Goal: Task Accomplishment & Management: Manage account settings

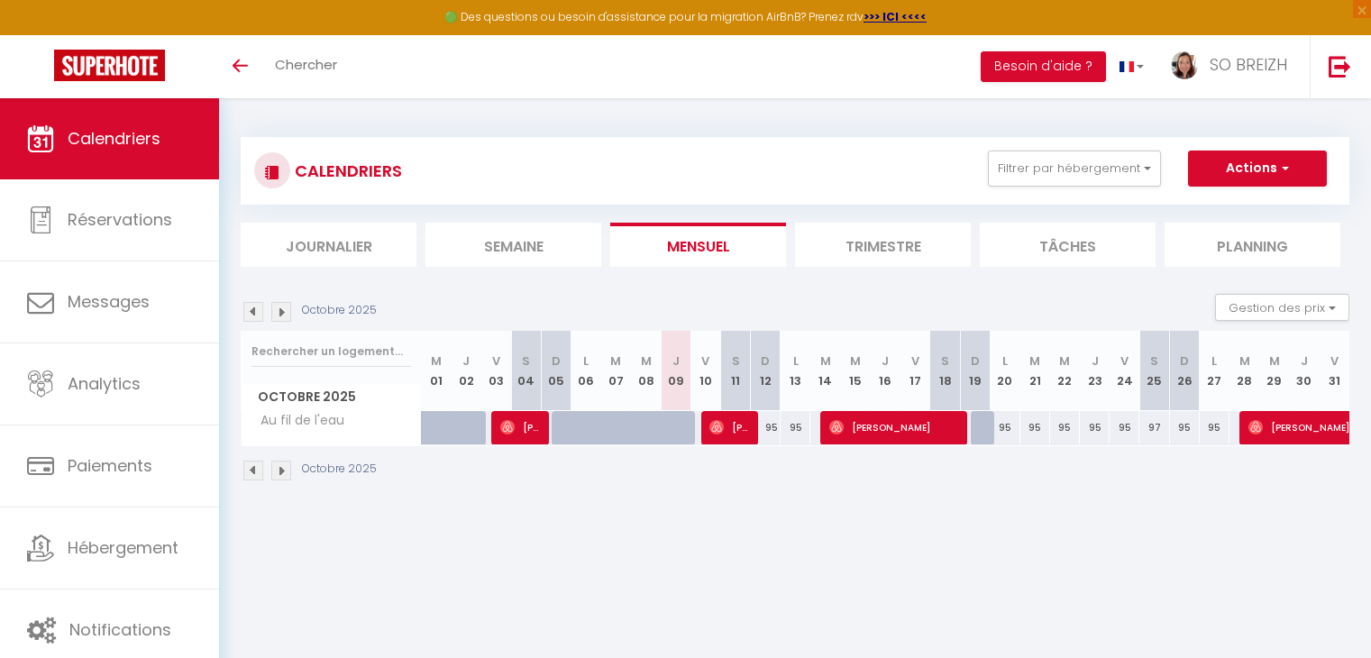
select select
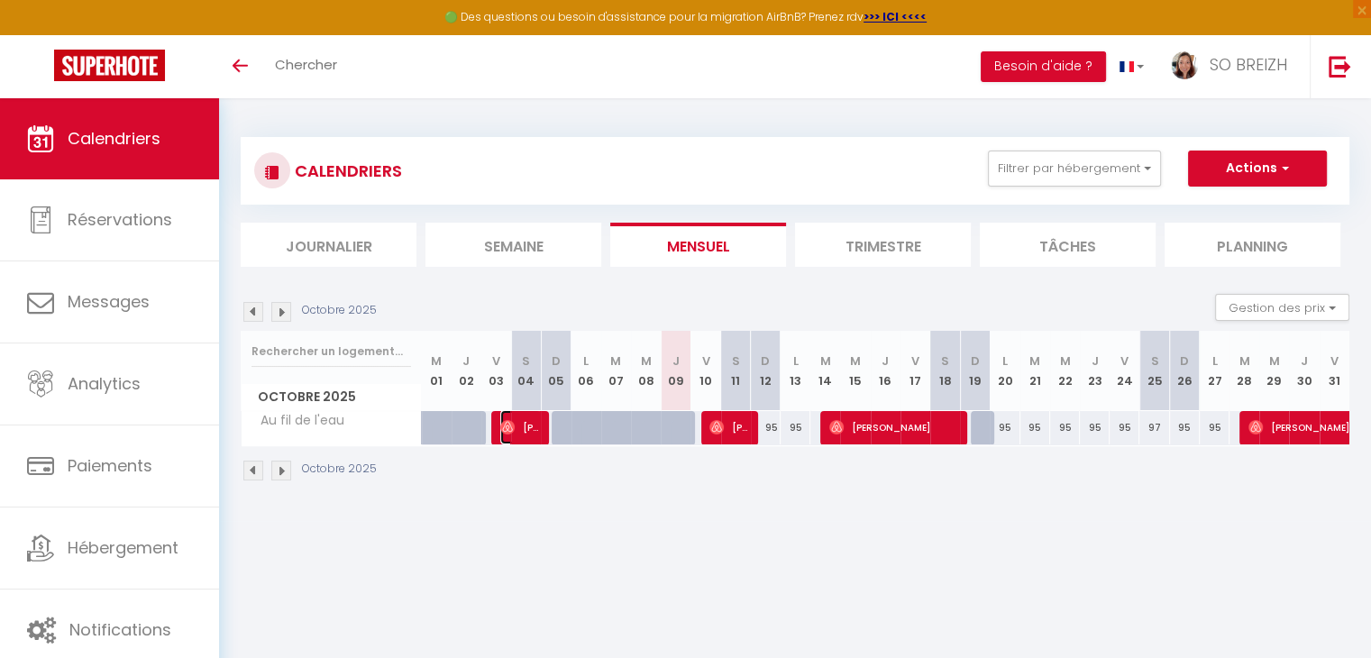
click at [523, 433] on span "[PERSON_NAME]" at bounding box center [520, 427] width 41 height 34
select select "OK"
select select "0"
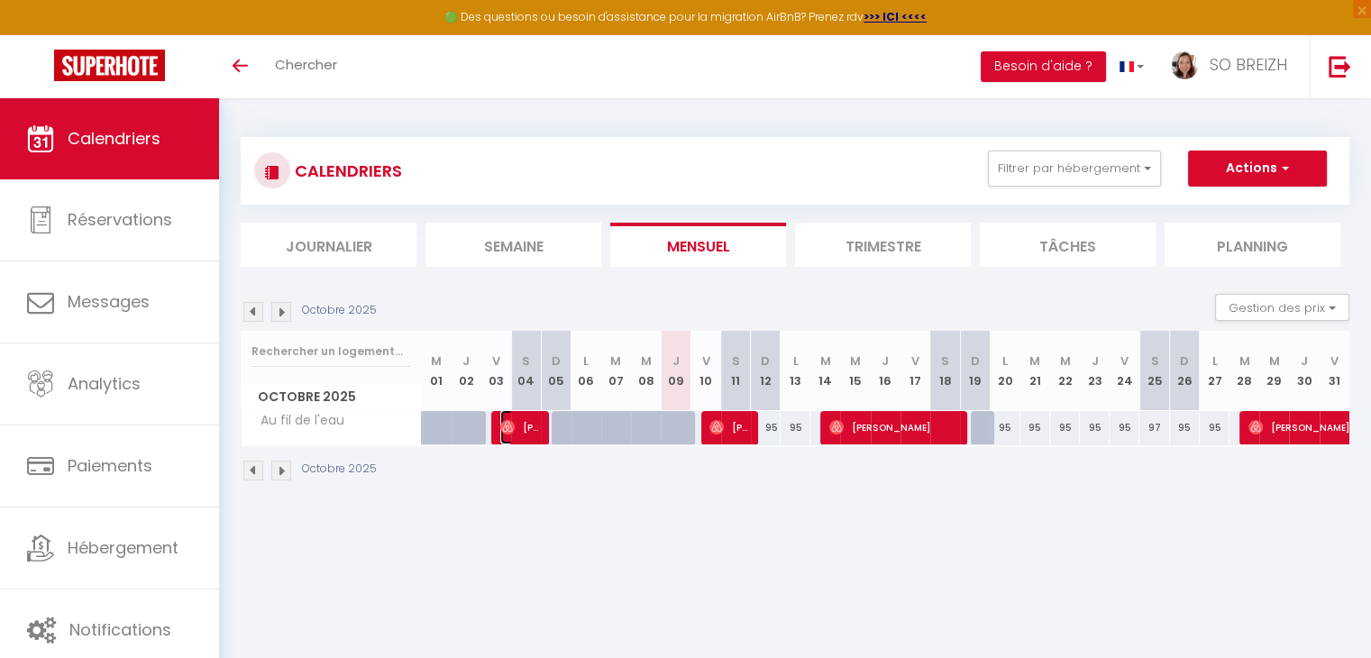
select select "1"
select select
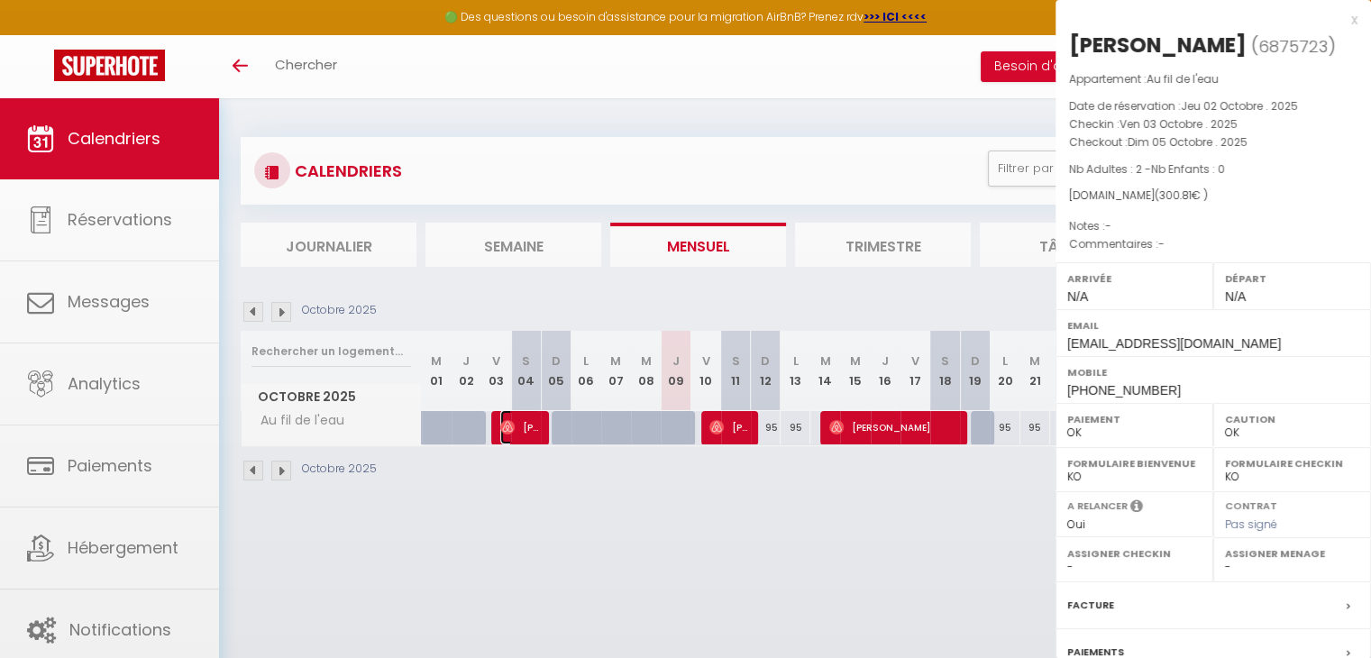
select select "44409"
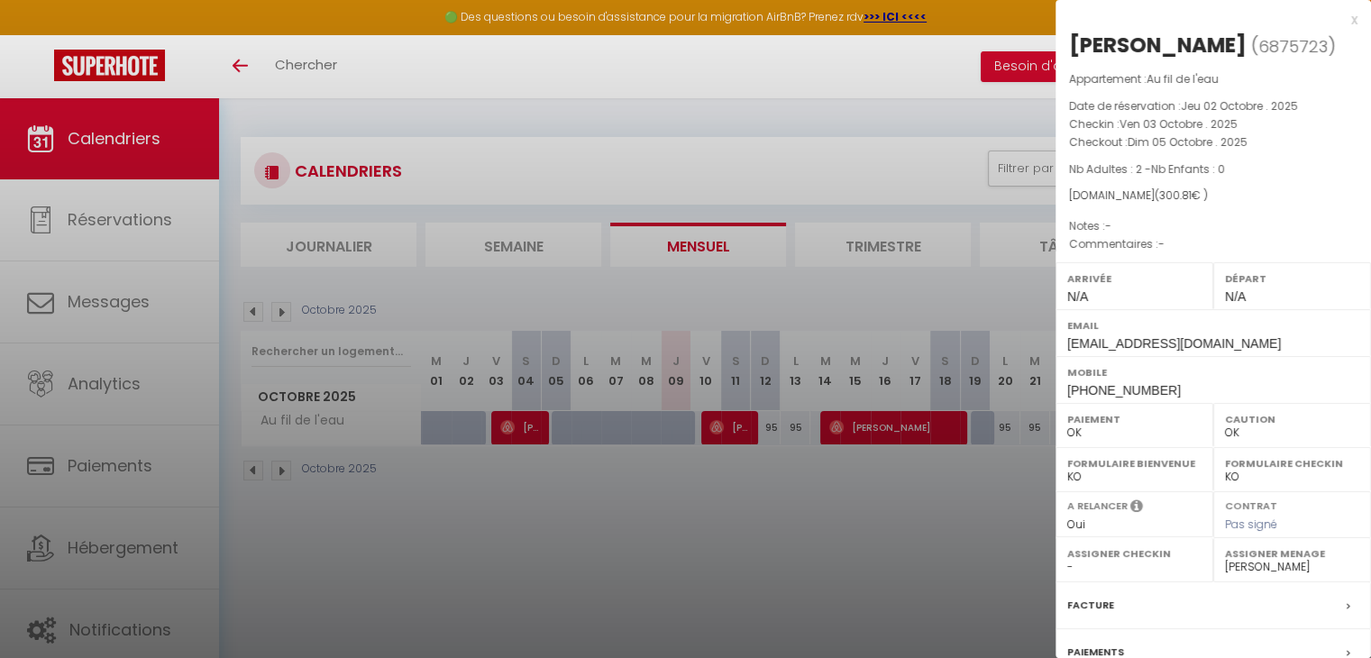
click at [1341, 23] on div "x" at bounding box center [1207, 20] width 302 height 22
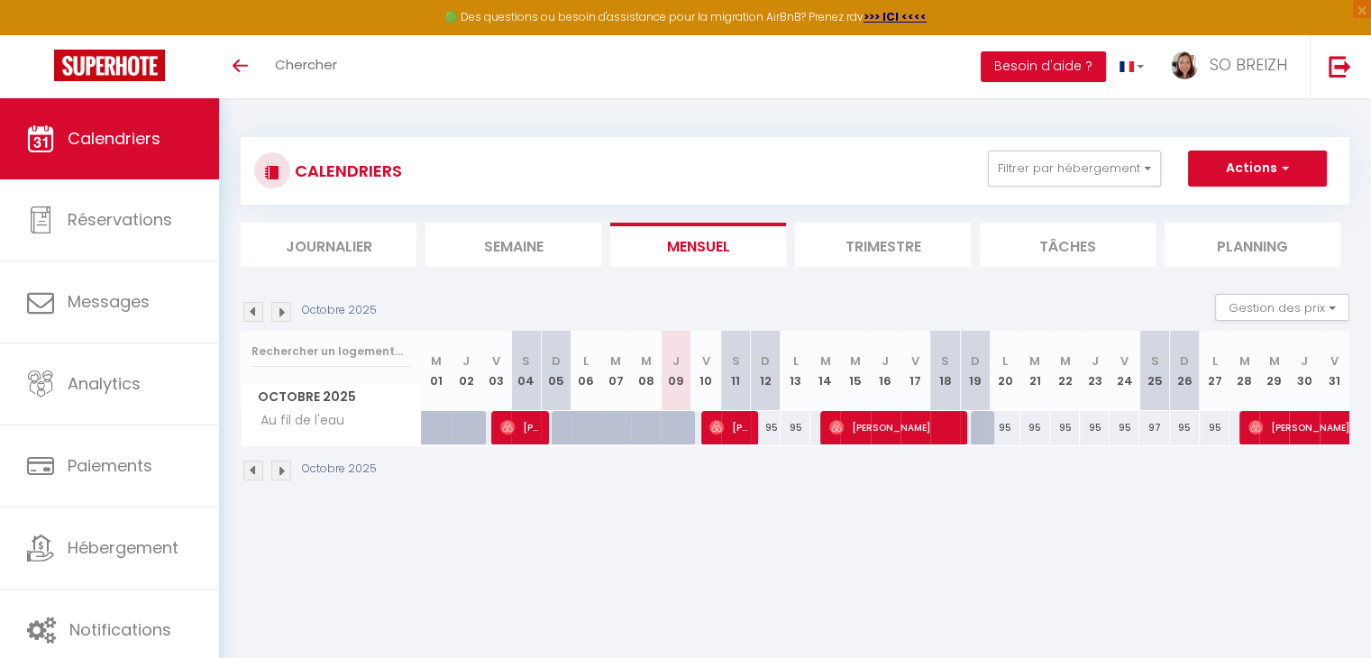
click at [254, 309] on img at bounding box center [253, 312] width 20 height 20
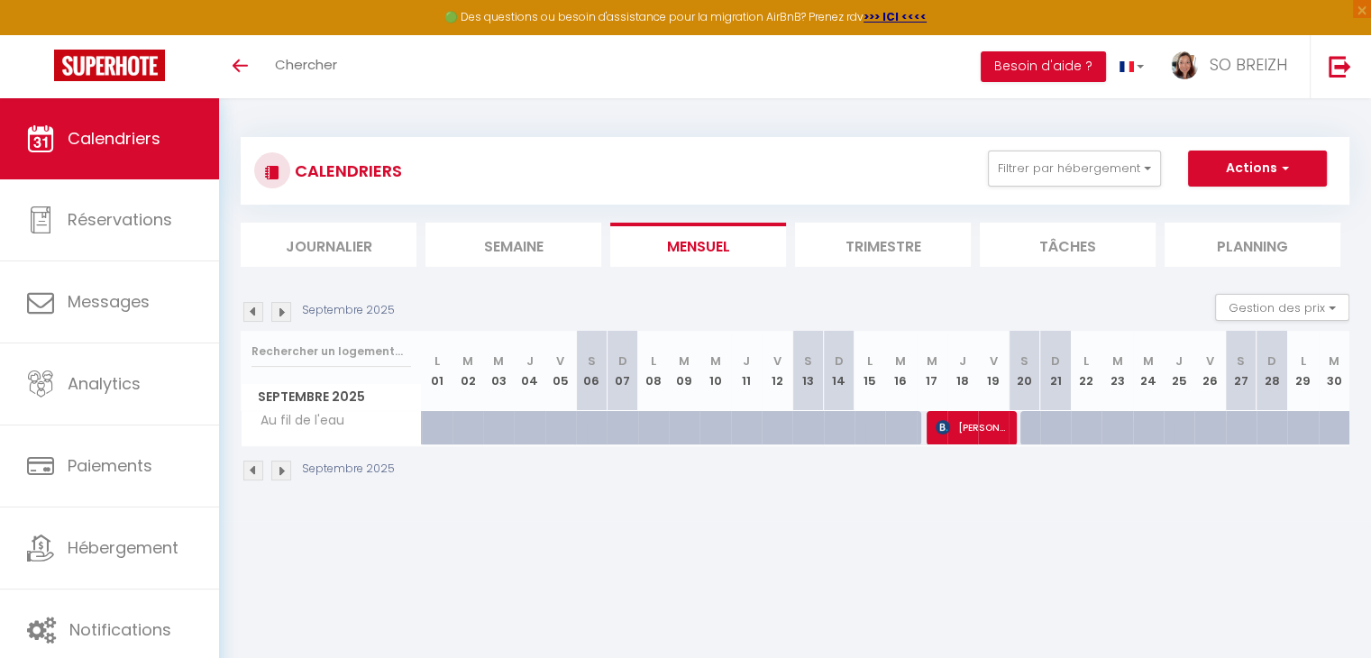
click at [254, 309] on img at bounding box center [253, 312] width 20 height 20
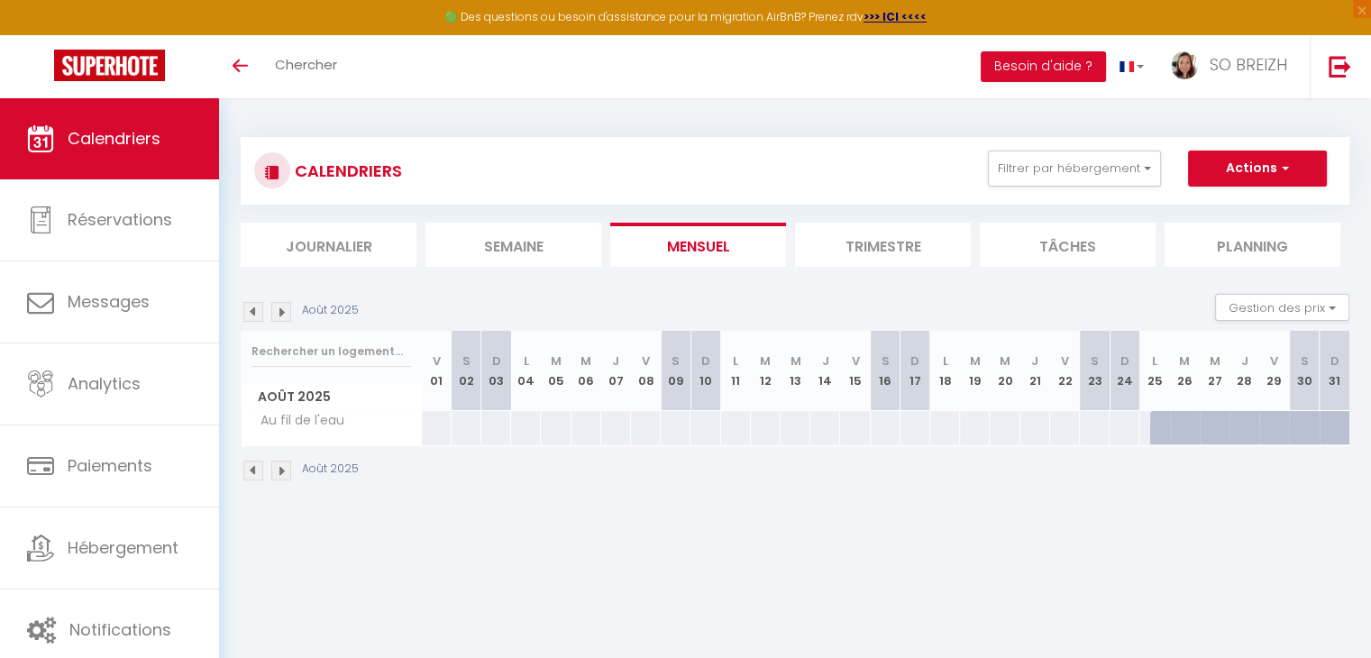
click at [254, 309] on img at bounding box center [253, 312] width 20 height 20
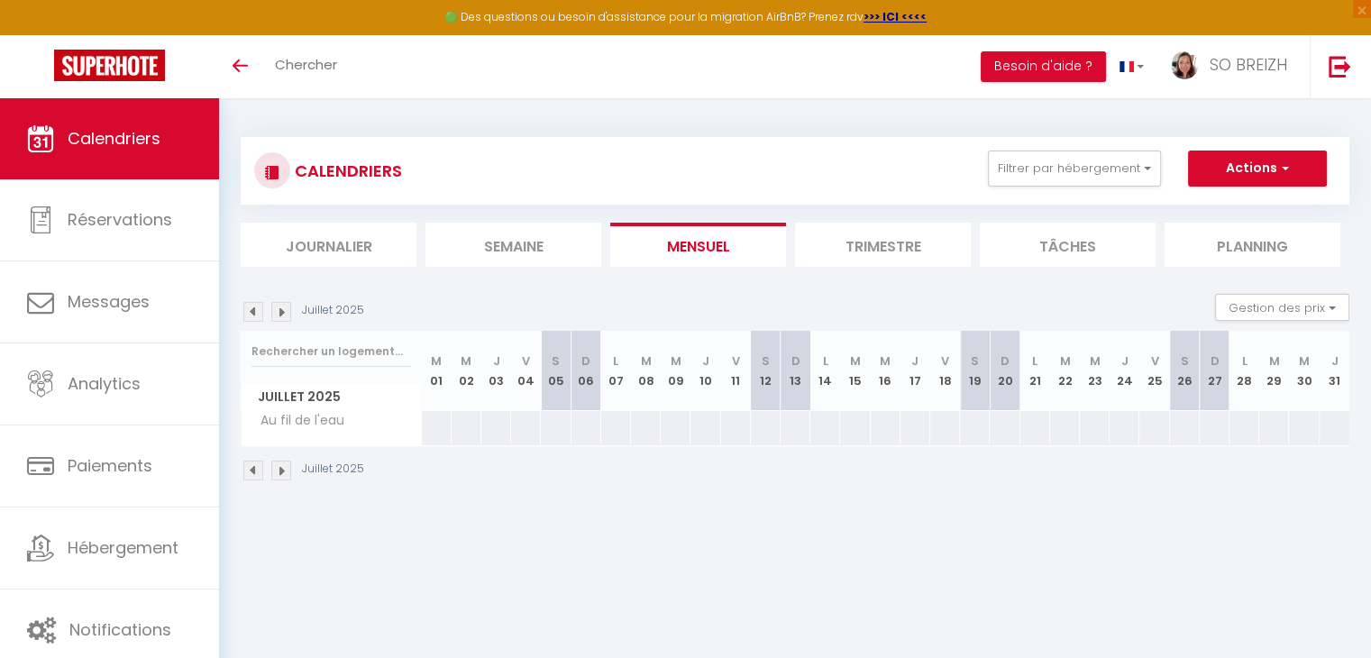
click at [254, 309] on img at bounding box center [253, 312] width 20 height 20
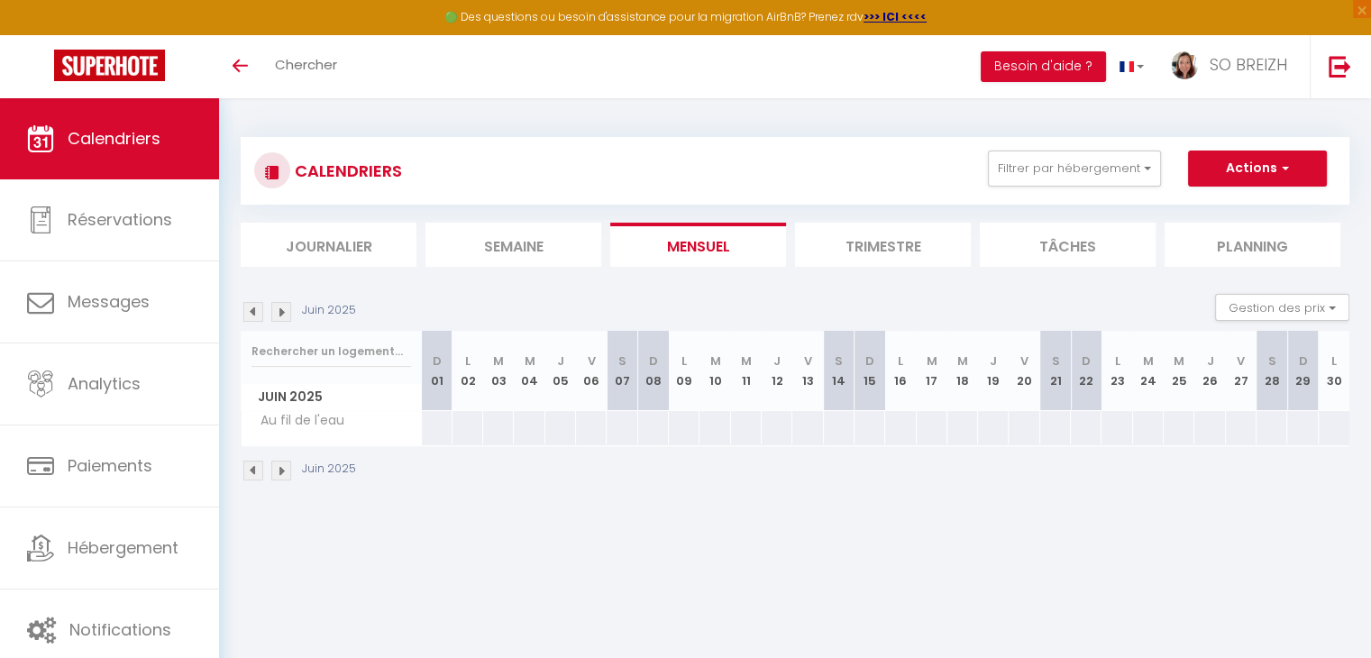
click at [254, 309] on img at bounding box center [253, 312] width 20 height 20
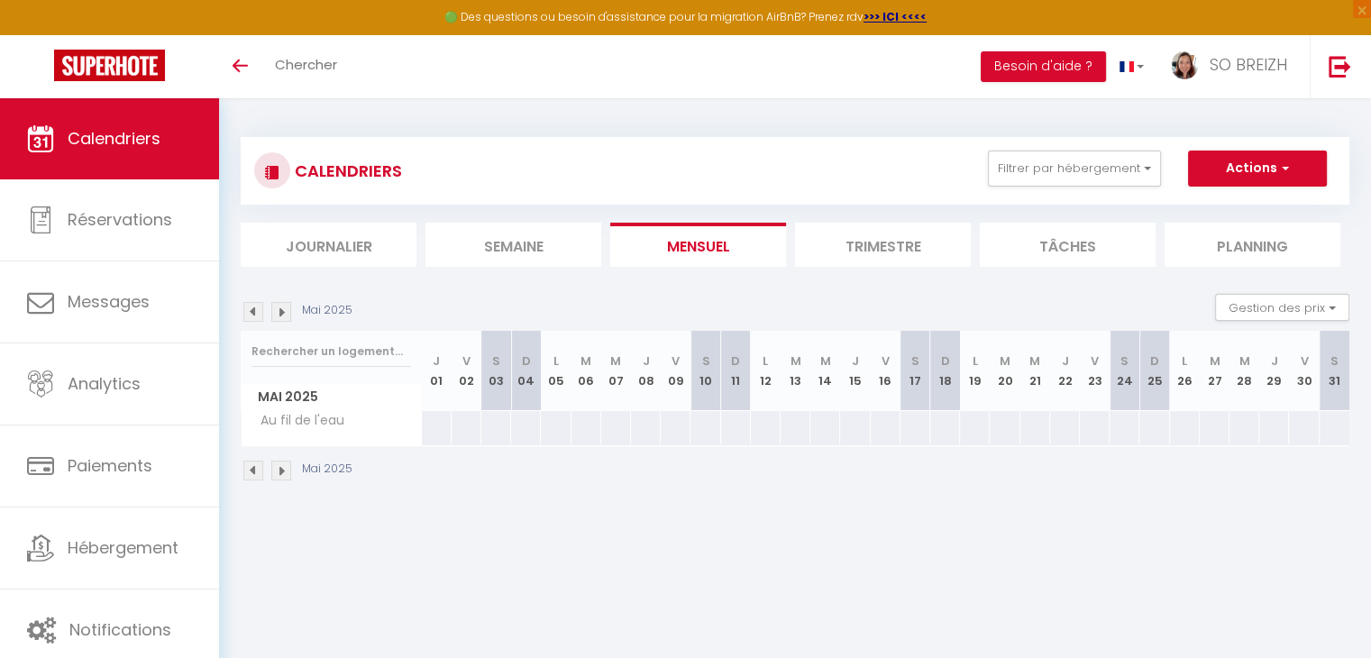
click at [254, 309] on img at bounding box center [253, 312] width 20 height 20
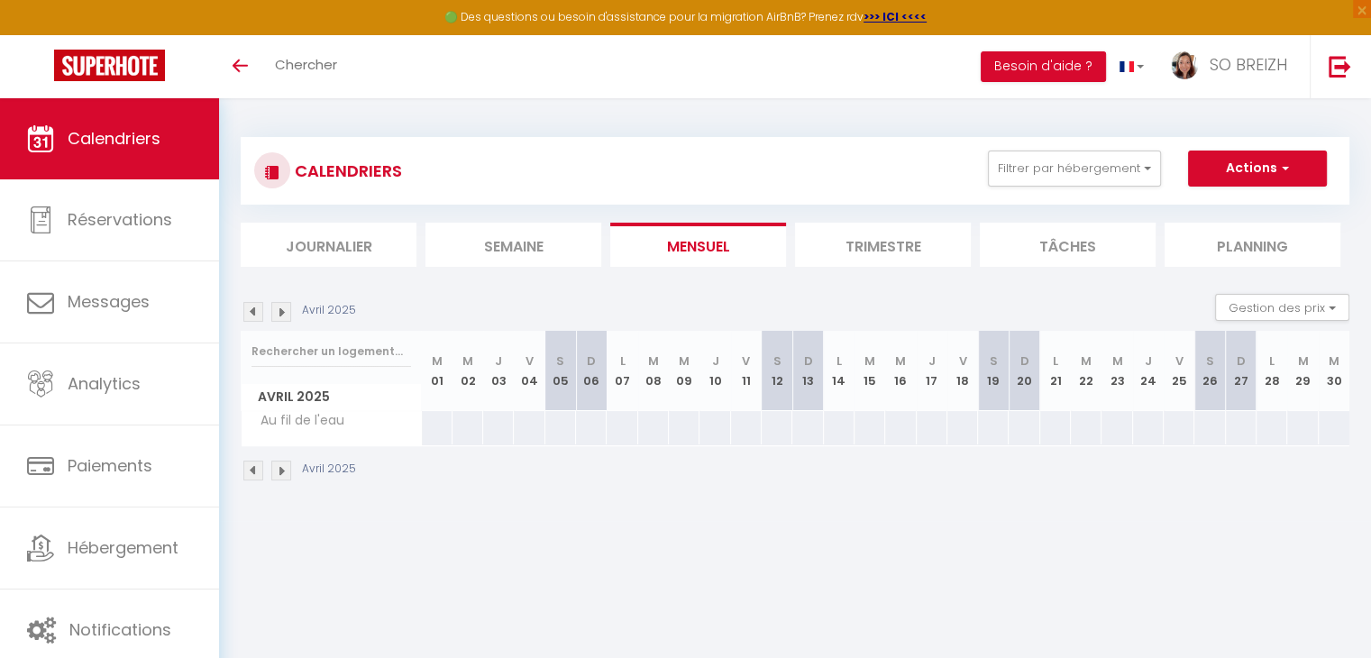
click at [254, 309] on img at bounding box center [253, 312] width 20 height 20
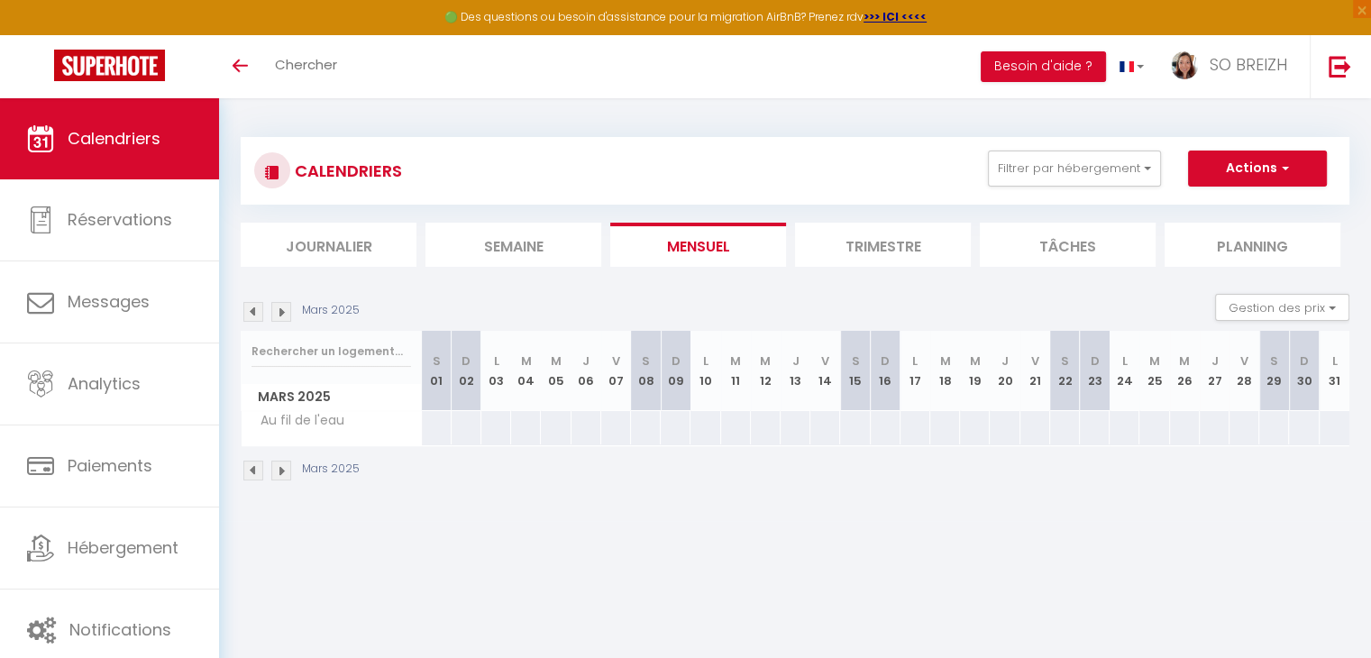
click at [254, 309] on img at bounding box center [253, 312] width 20 height 20
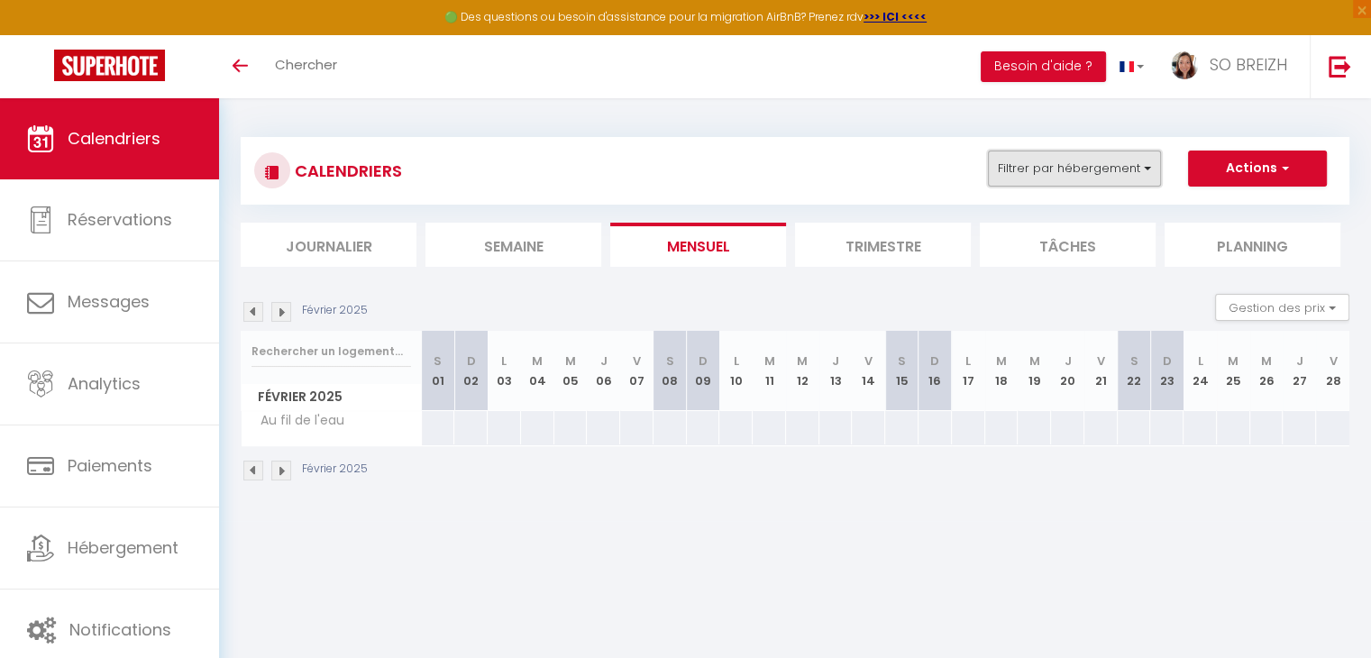
click at [1143, 162] on button "Filtrer par hébergement" at bounding box center [1074, 169] width 173 height 36
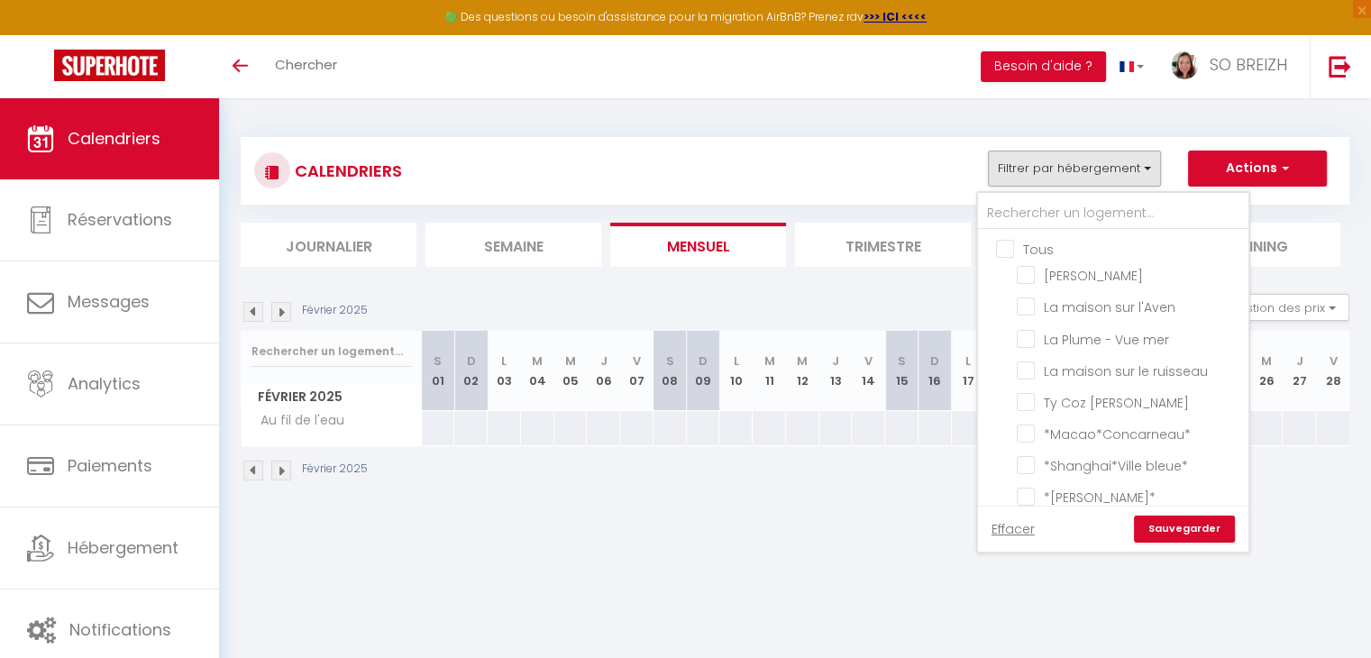
click at [1010, 245] on input "Tous" at bounding box center [1131, 248] width 270 height 18
checkbox input "true"
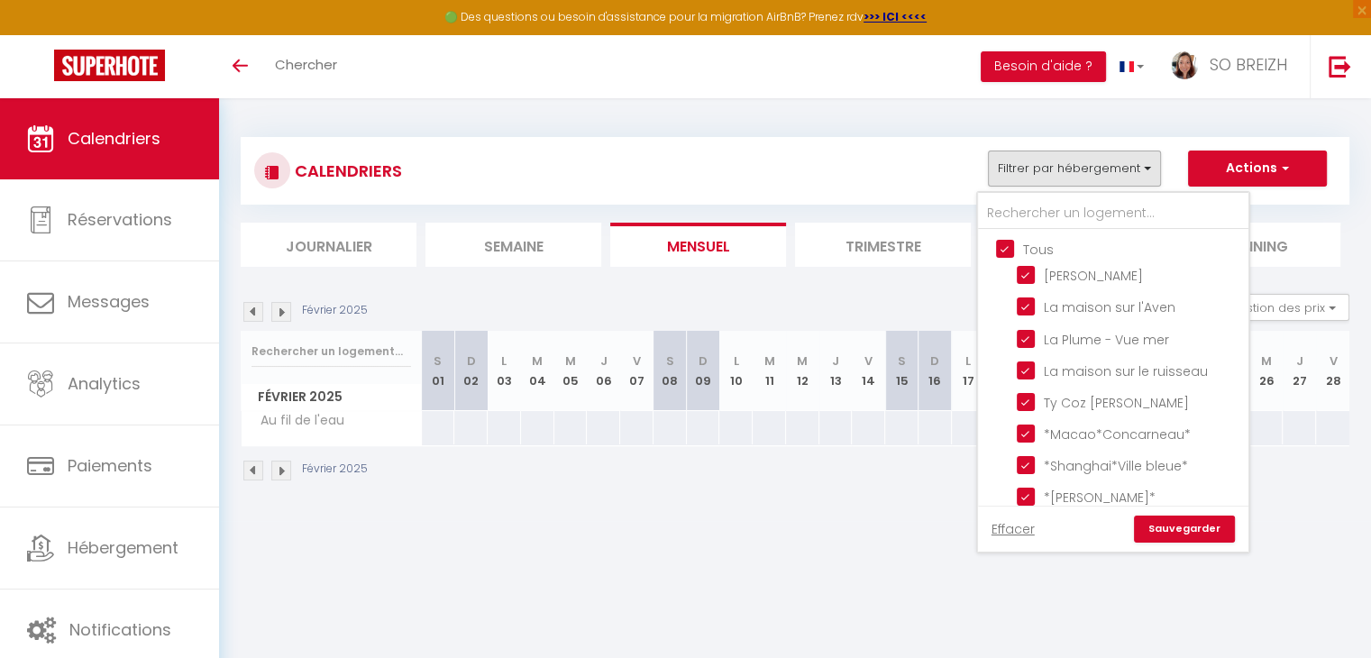
checkbox input "true"
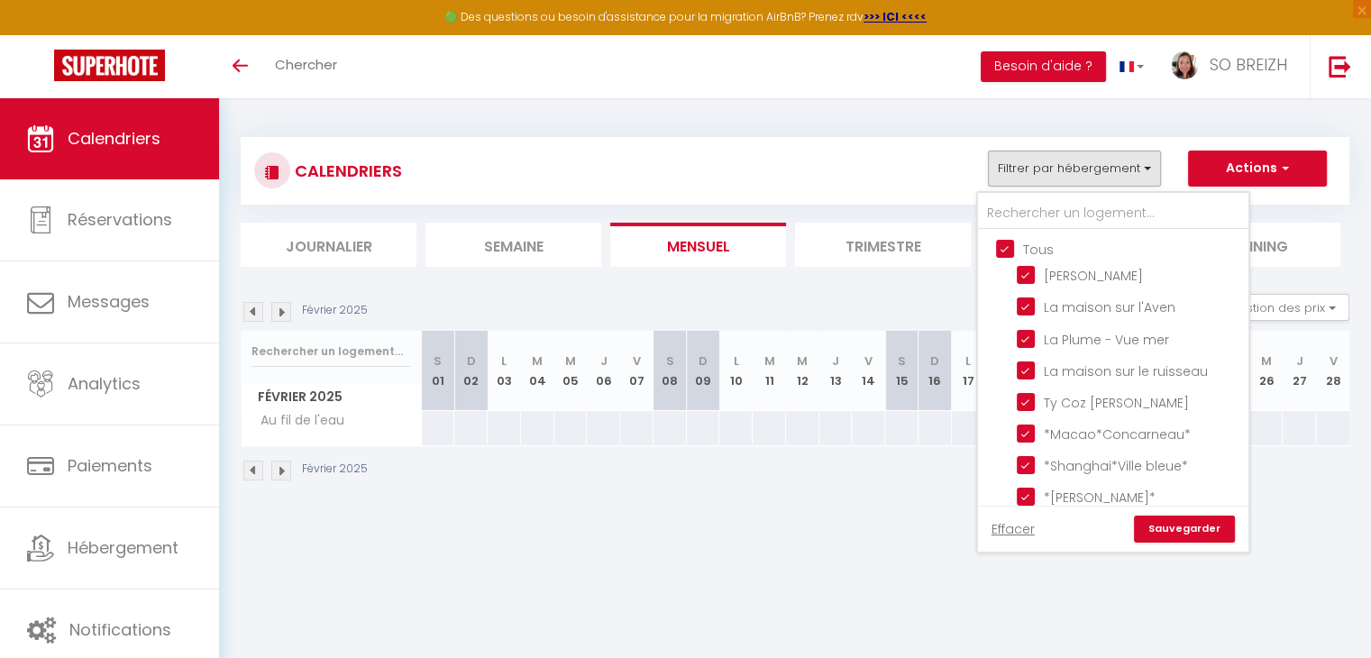
checkbox input "true"
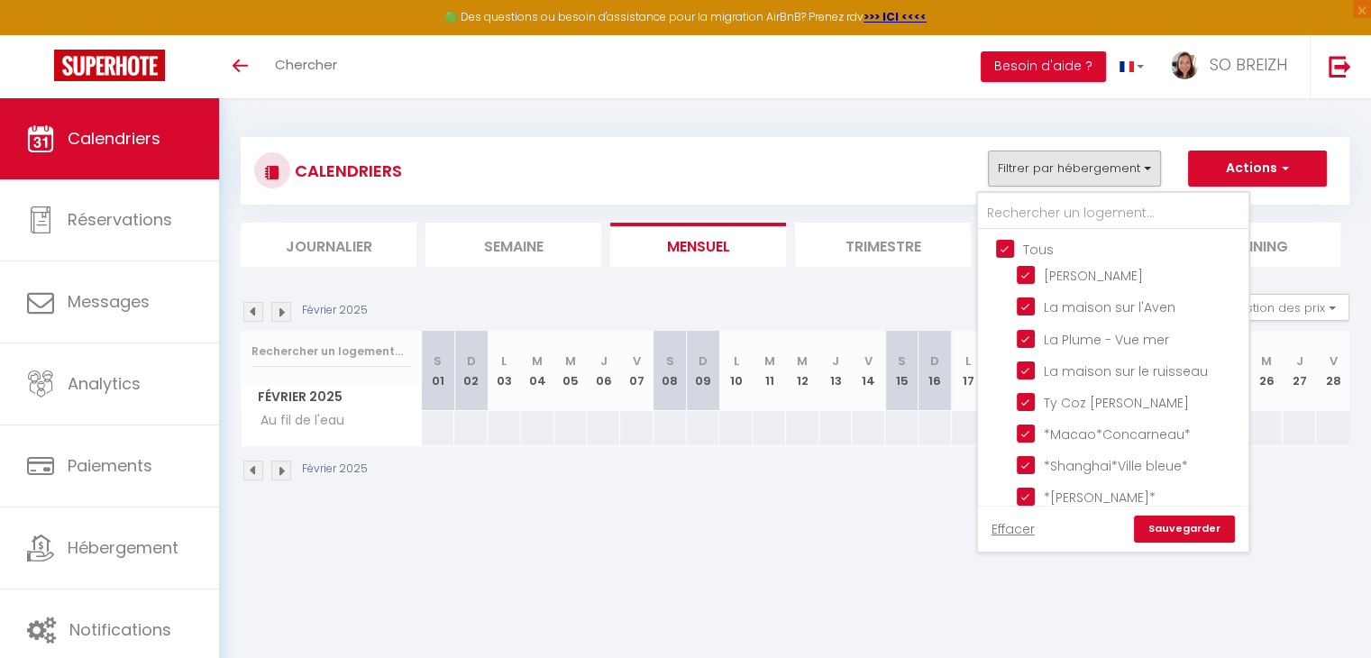
checkbox input "true"
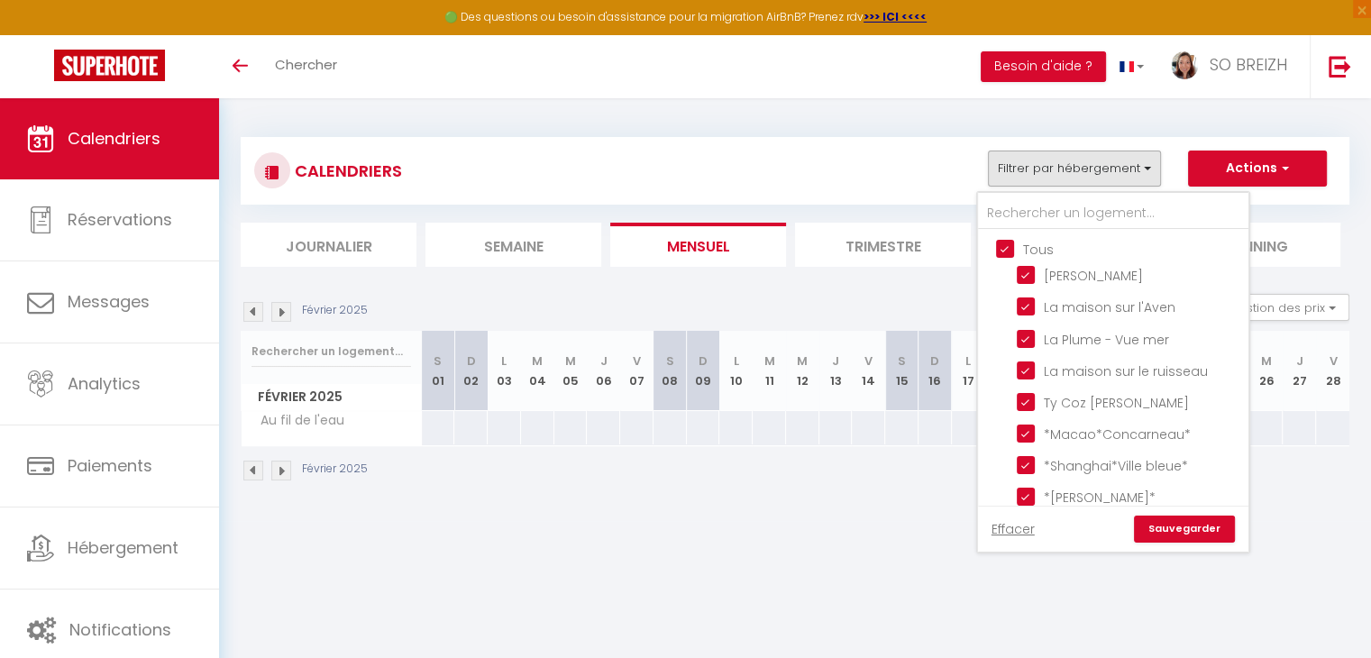
checkbox input "true"
click at [1165, 527] on link "Sauvegarder" at bounding box center [1184, 529] width 101 height 27
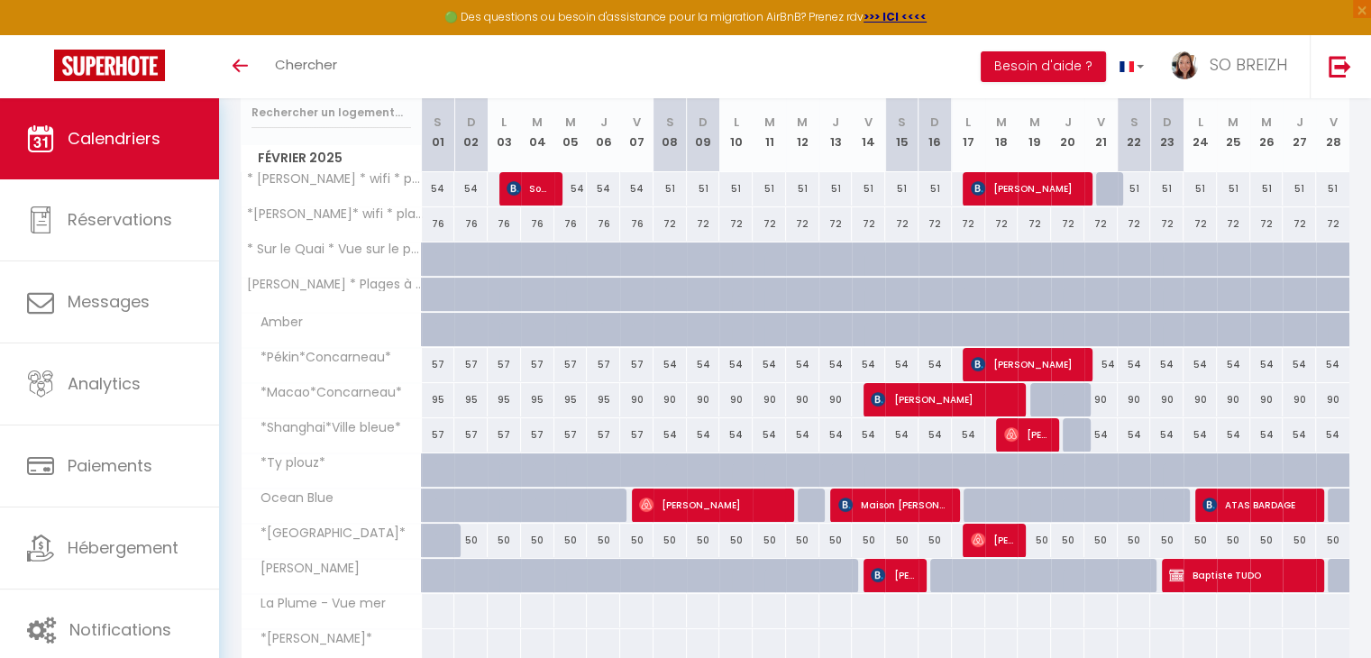
scroll to position [209, 0]
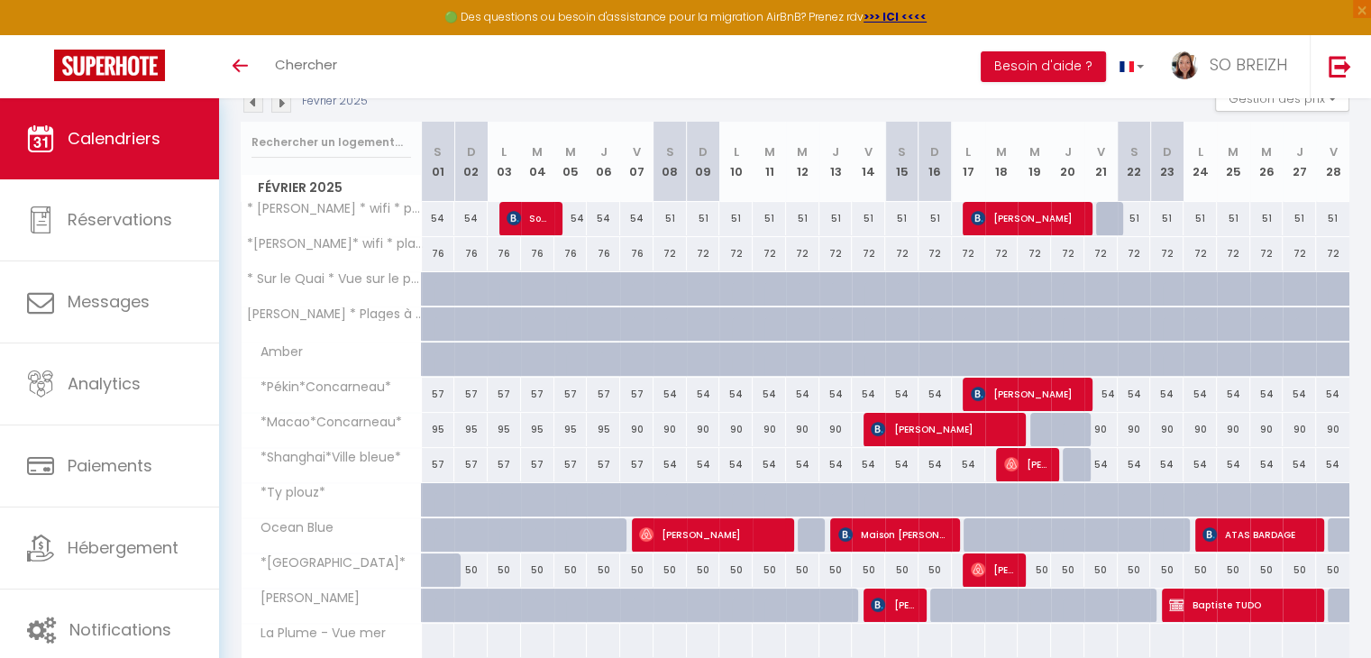
click at [281, 105] on img at bounding box center [281, 103] width 20 height 20
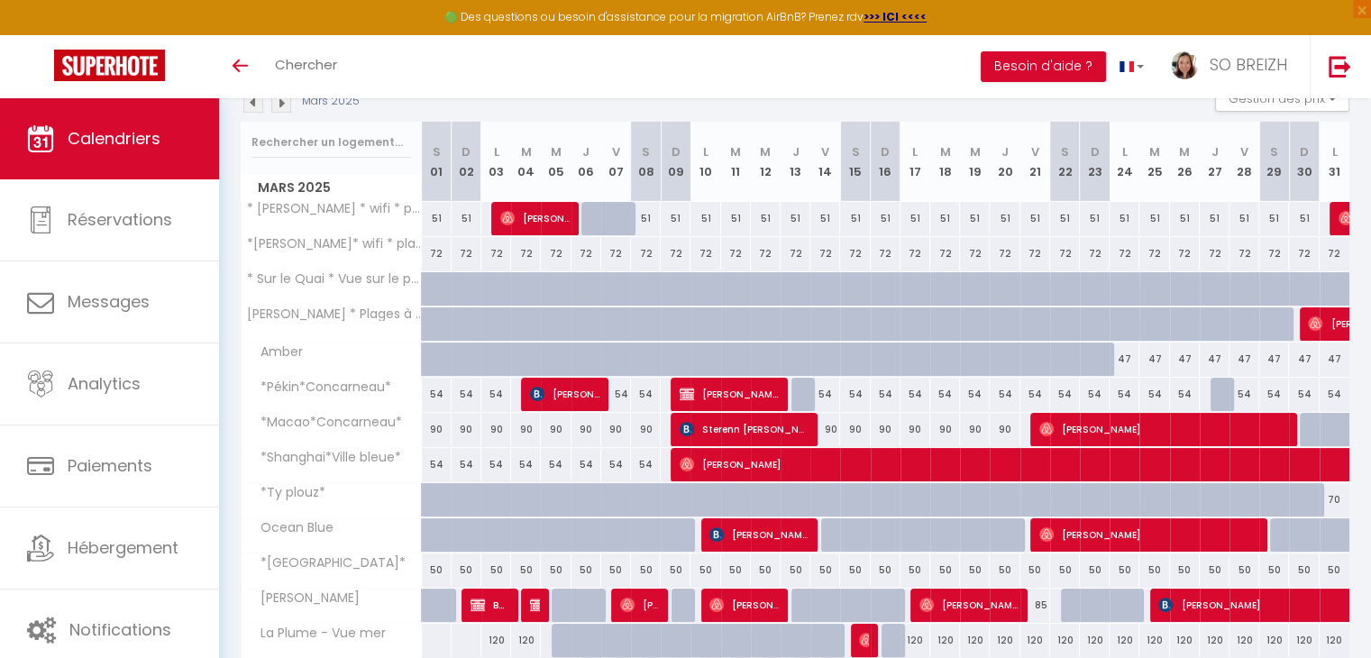
click at [285, 105] on img at bounding box center [281, 103] width 20 height 20
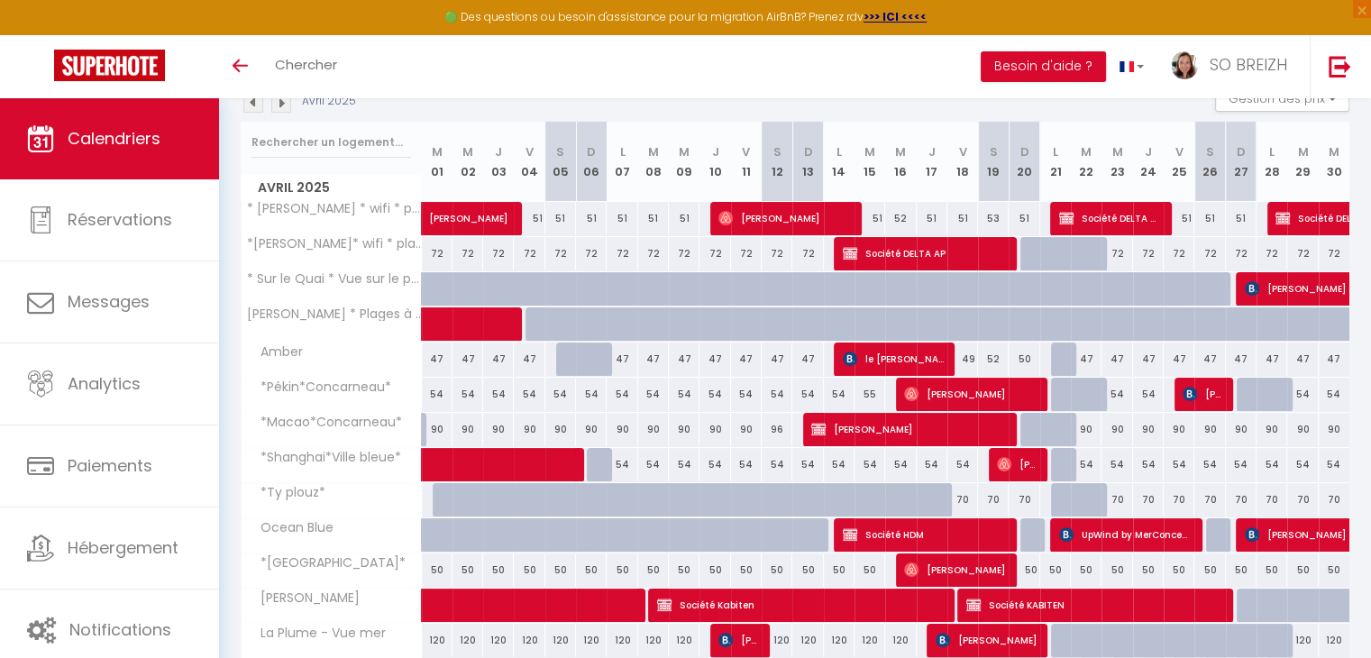
click at [281, 106] on img at bounding box center [281, 103] width 20 height 20
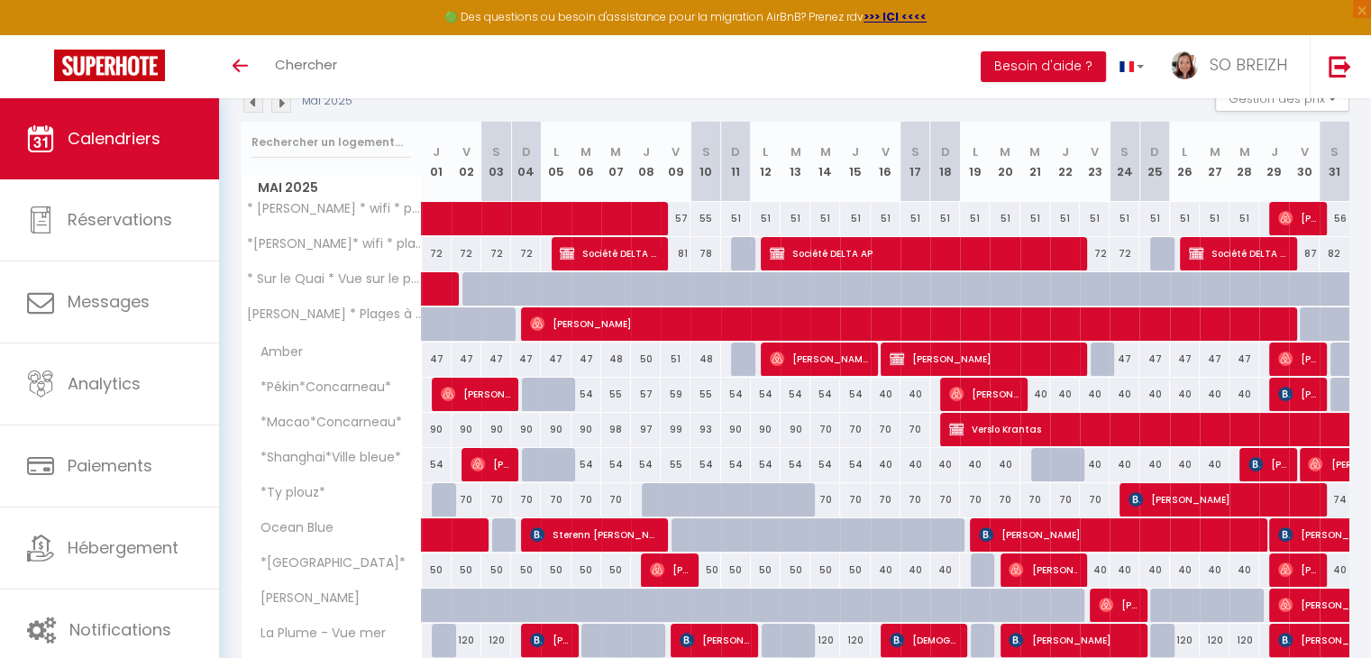
click at [281, 106] on img at bounding box center [281, 103] width 20 height 20
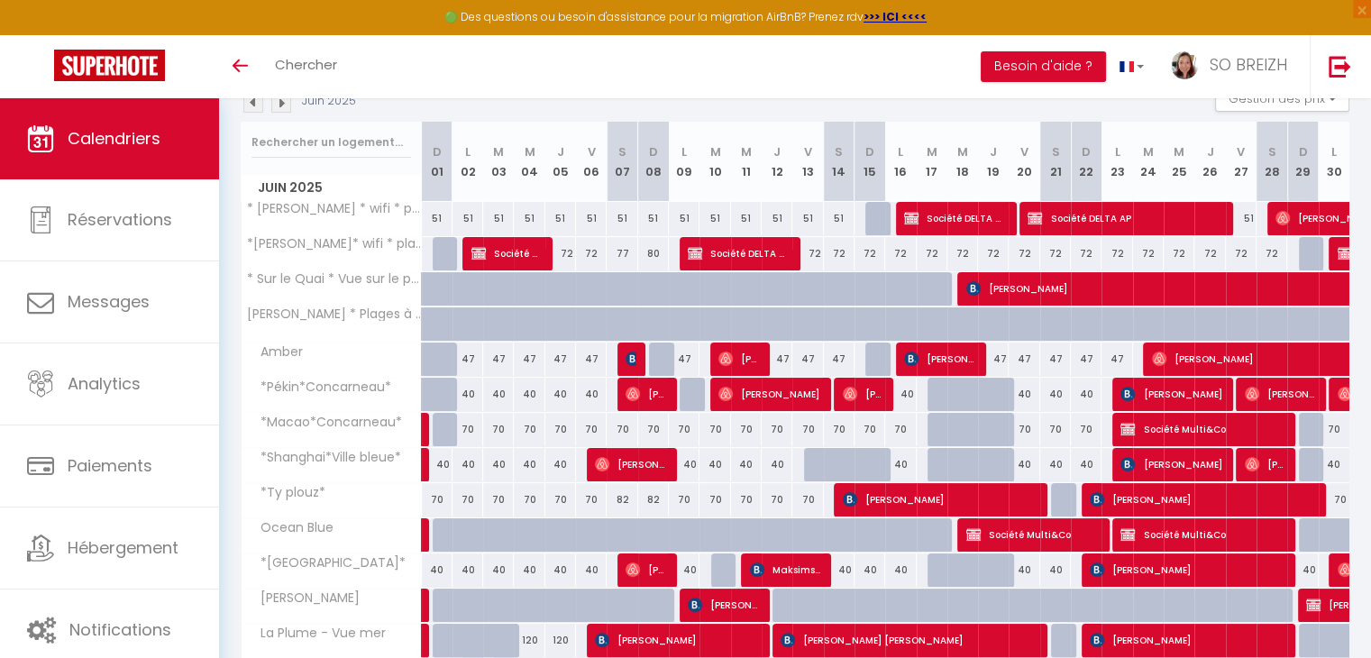
click at [281, 106] on img at bounding box center [281, 103] width 20 height 20
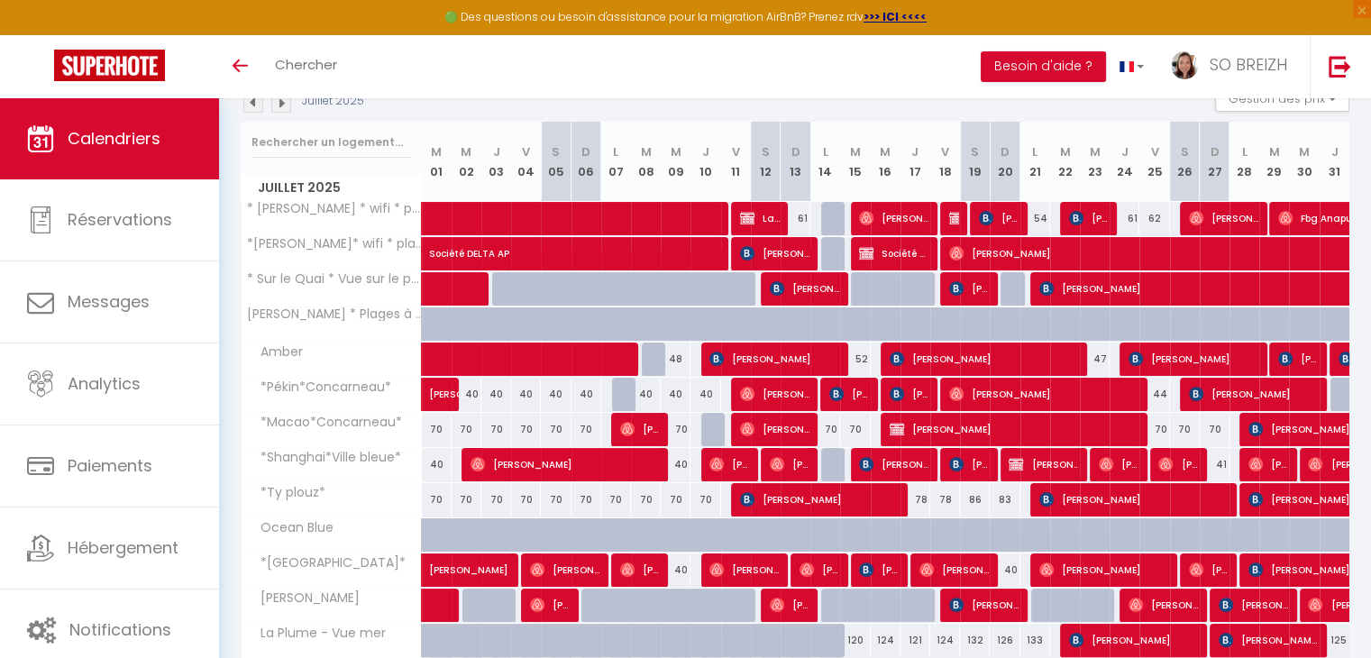
click at [281, 106] on img at bounding box center [281, 103] width 20 height 20
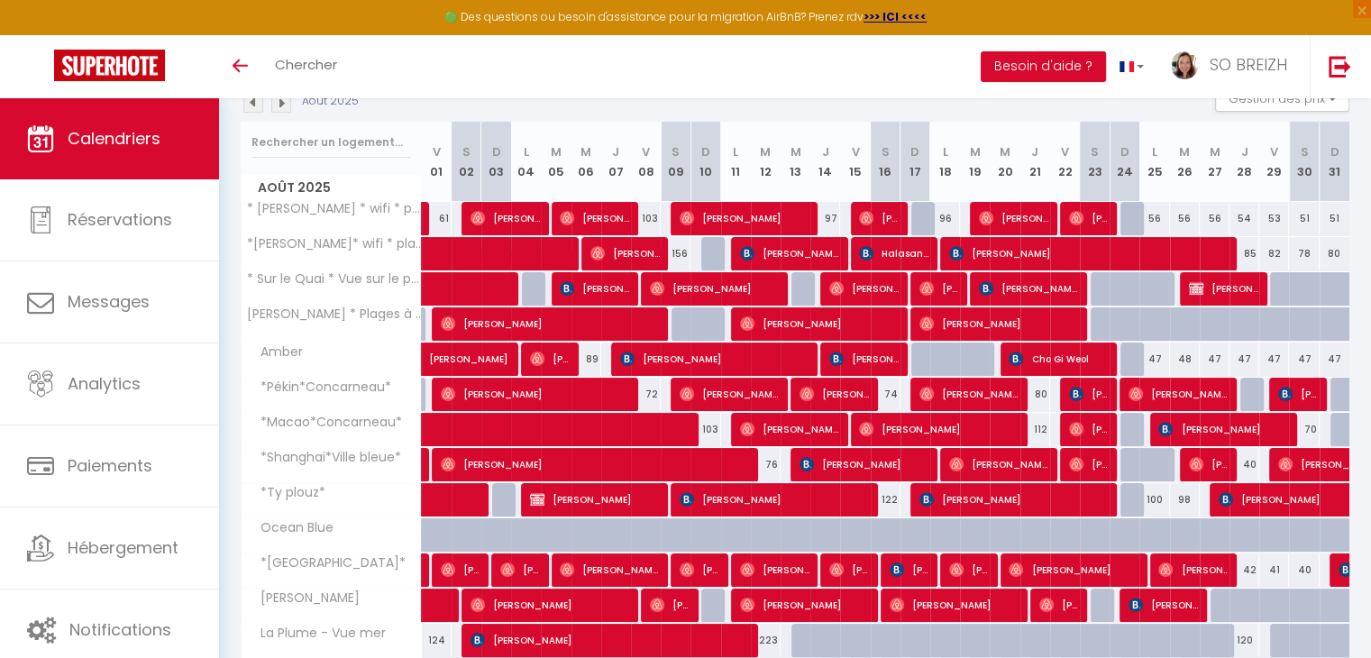
click at [281, 106] on img at bounding box center [281, 103] width 20 height 20
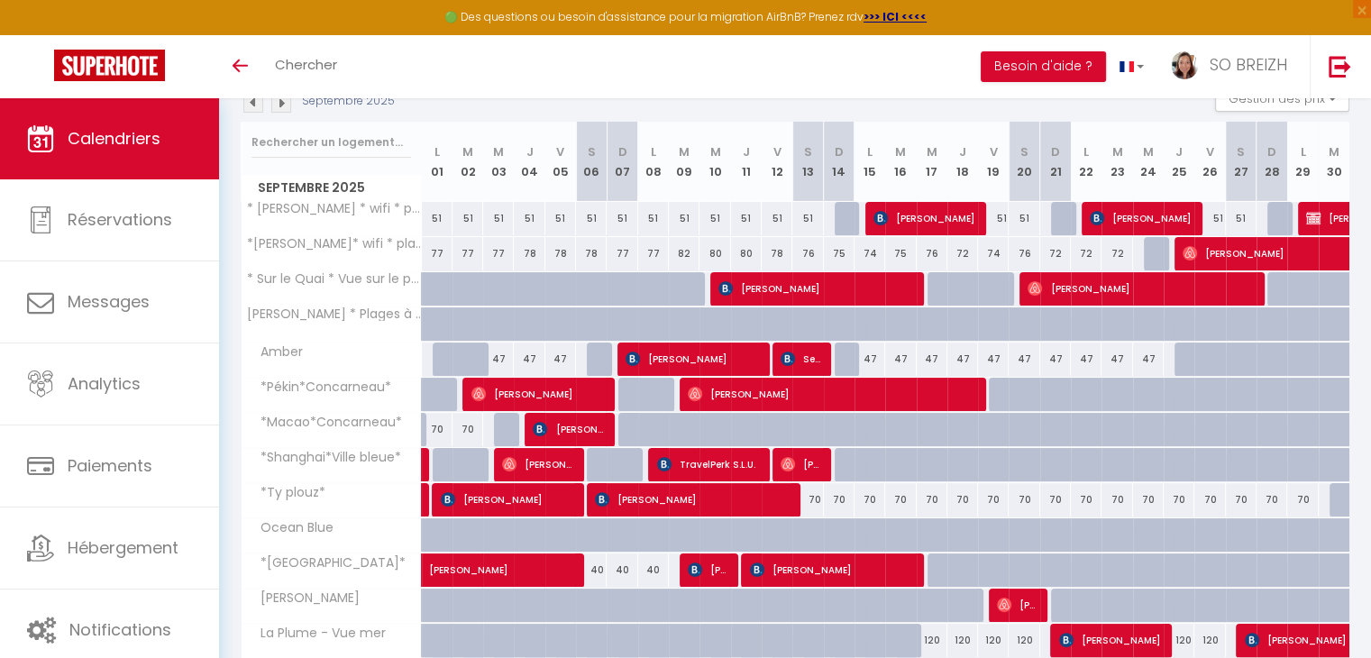
click at [281, 106] on img at bounding box center [281, 103] width 20 height 20
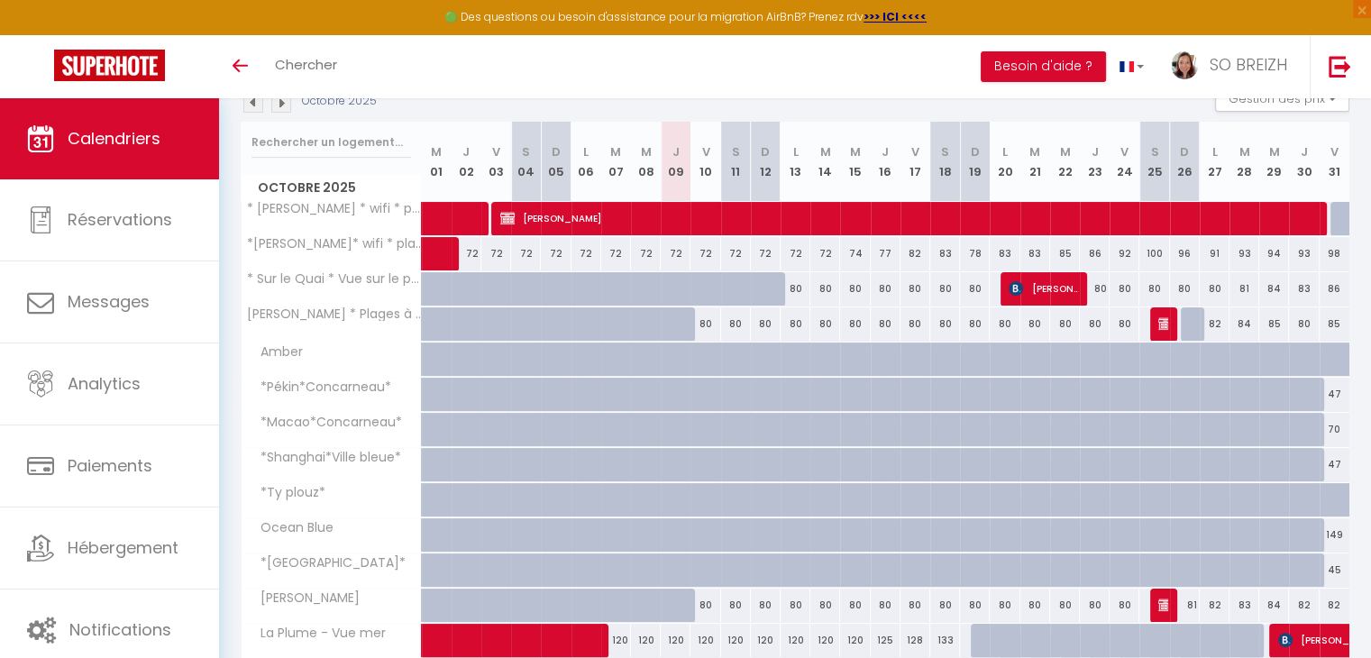
click at [281, 106] on img at bounding box center [281, 103] width 20 height 20
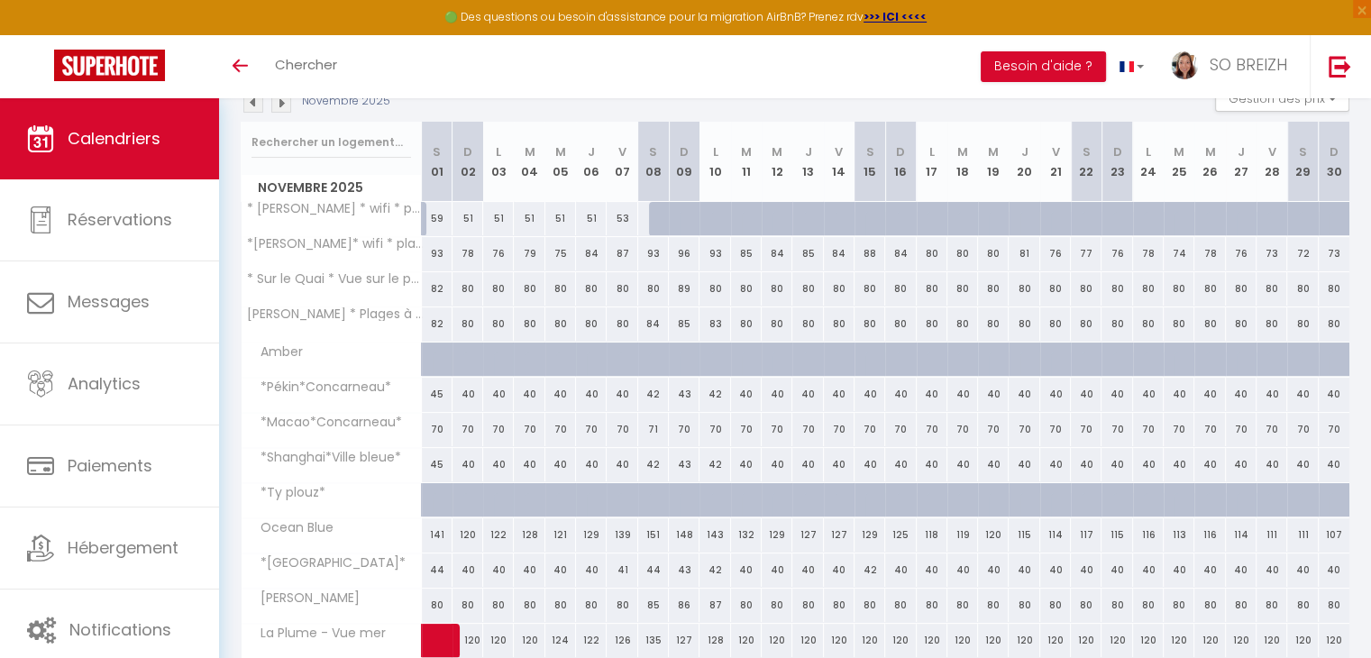
click at [258, 104] on img at bounding box center [253, 103] width 20 height 20
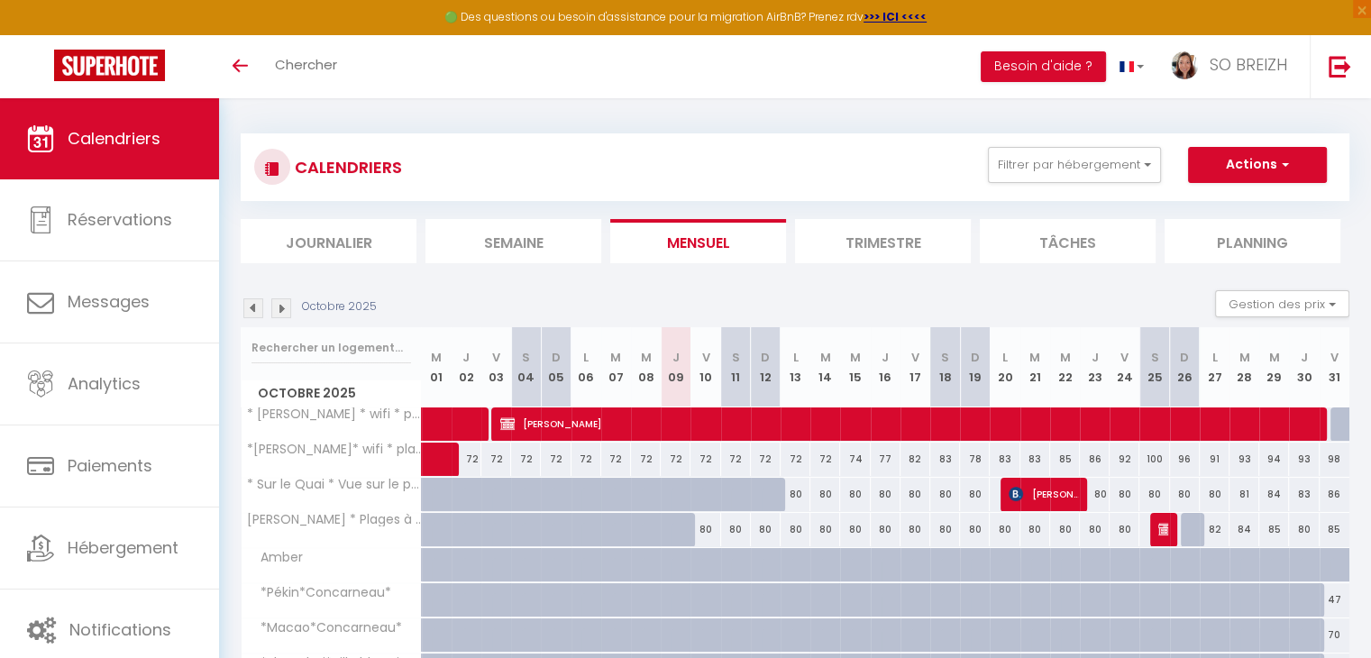
scroll to position [0, 0]
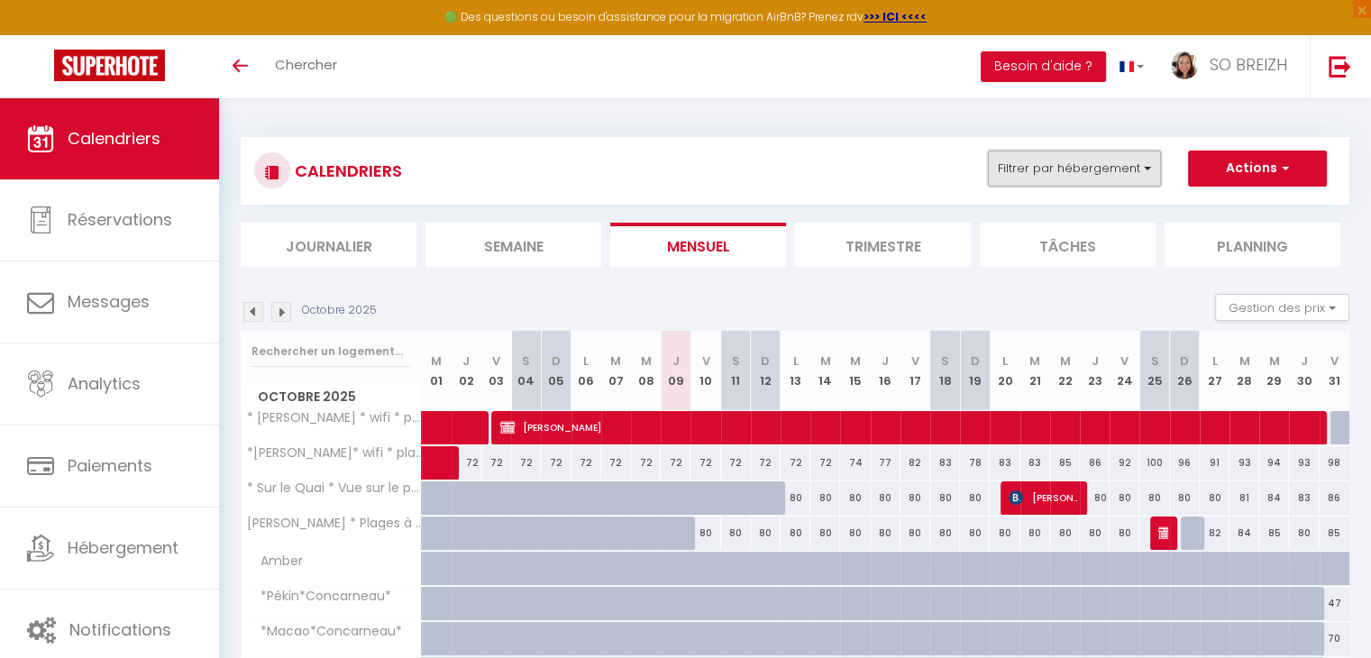
click at [1147, 174] on button "Filtrer par hébergement" at bounding box center [1074, 169] width 173 height 36
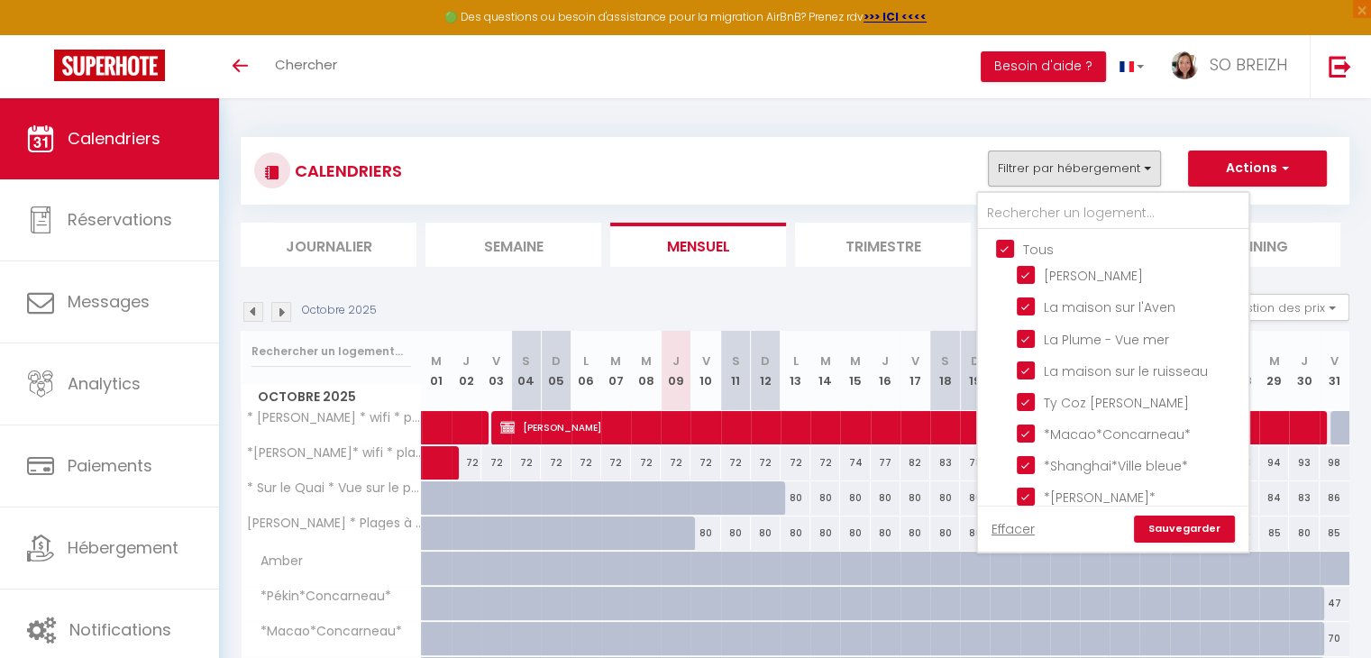
click at [1009, 243] on input "Tous" at bounding box center [1131, 248] width 270 height 18
checkbox input "false"
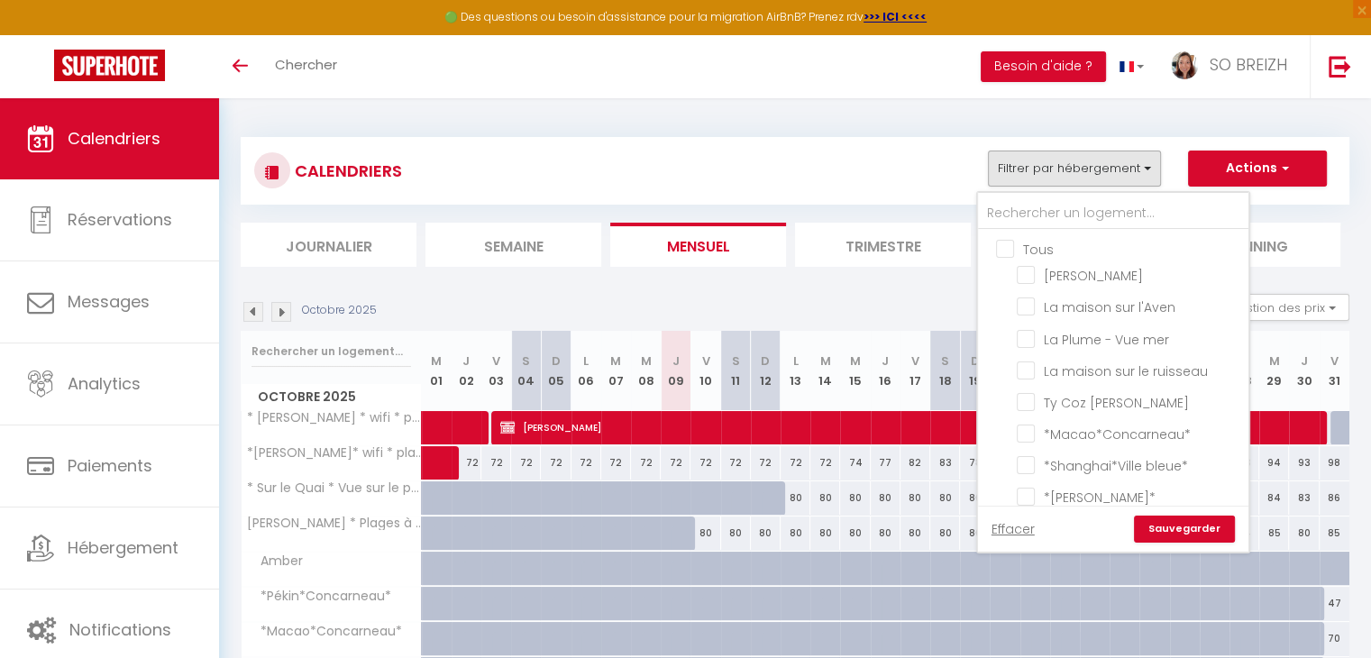
checkbox input "false"
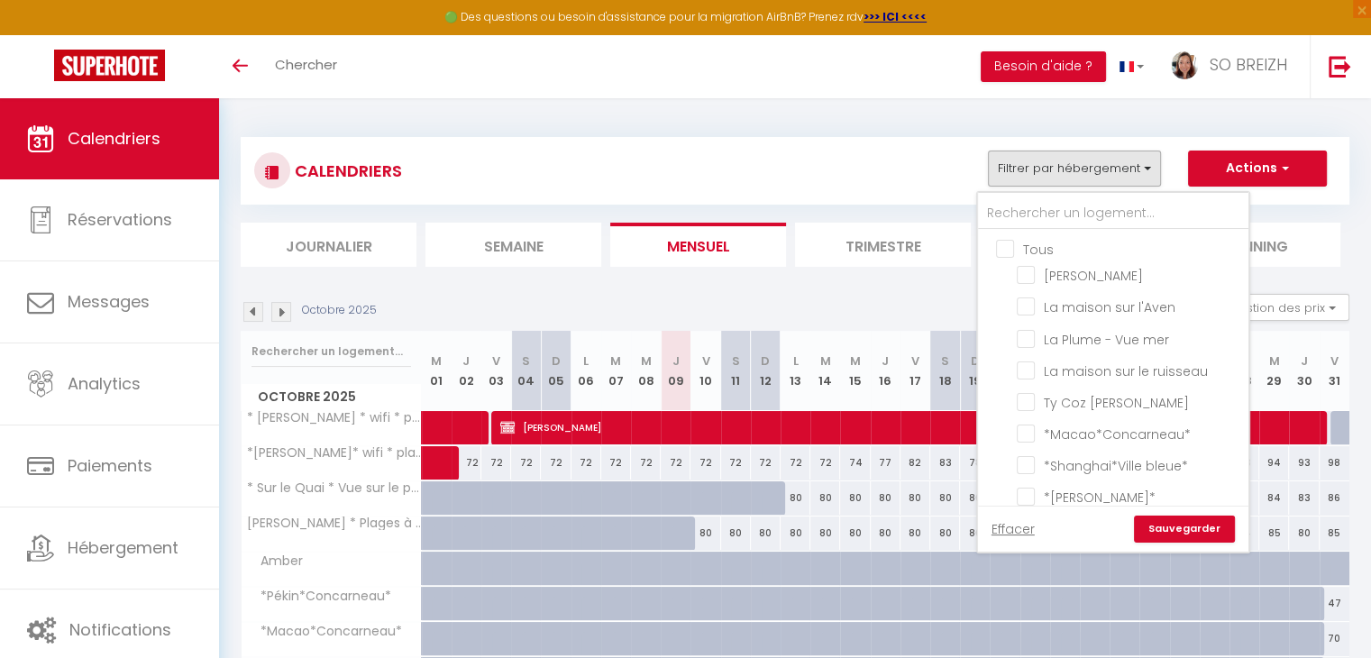
checkbox input "false"
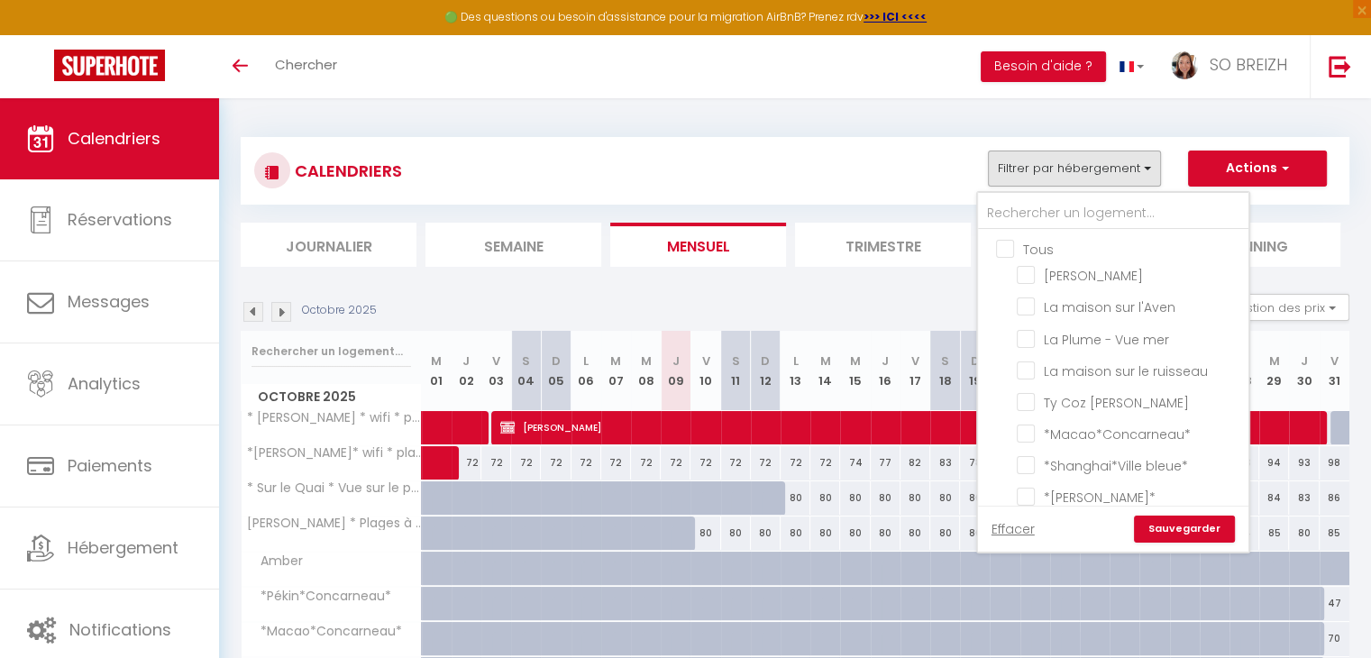
checkbox input "false"
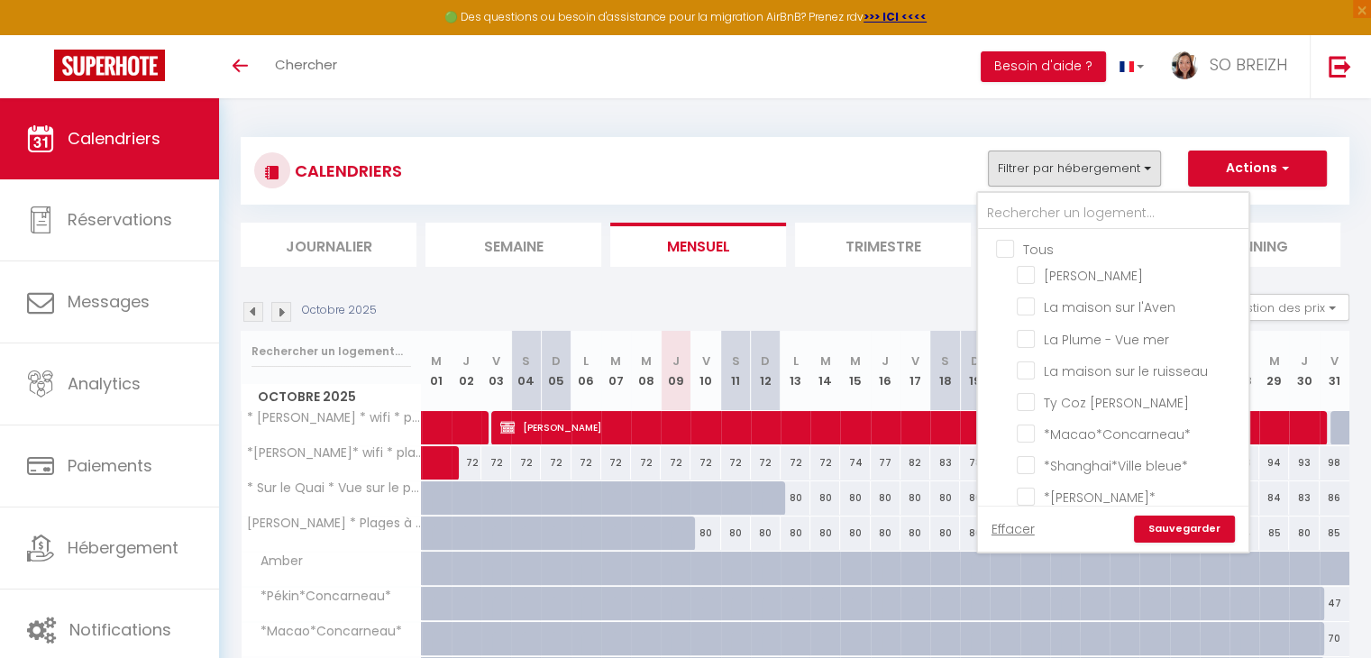
checkbox input "false"
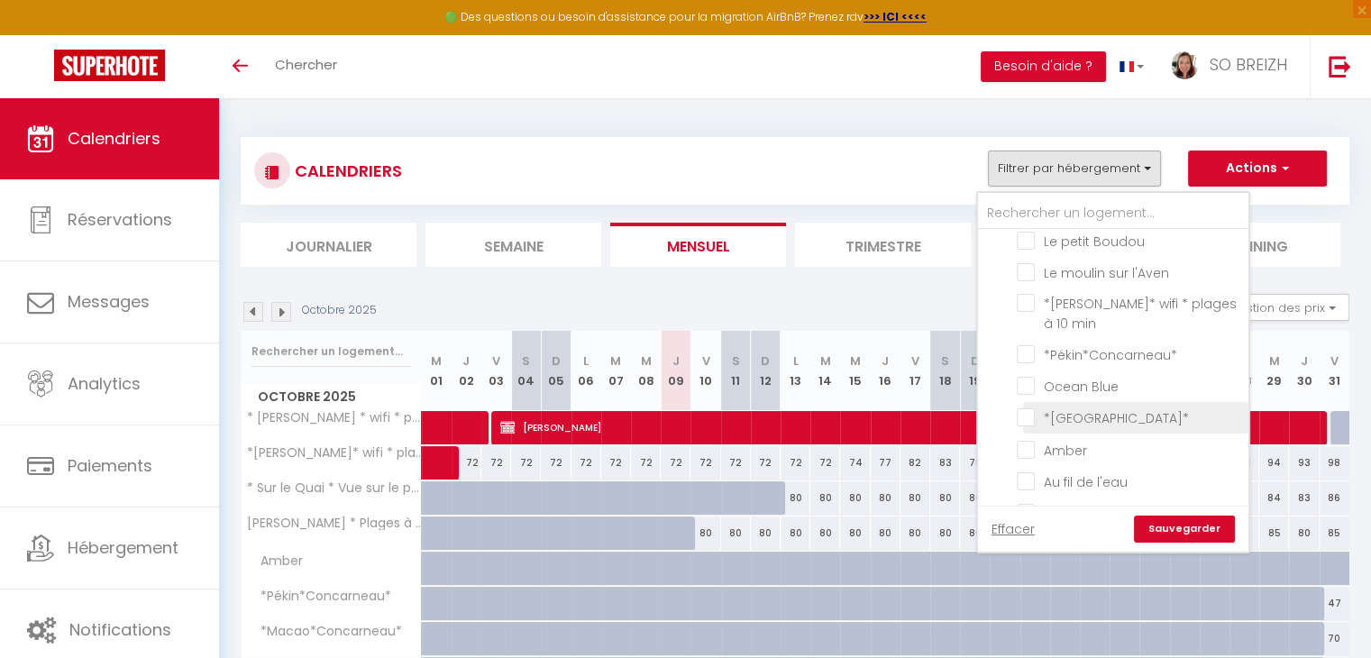
scroll to position [490, 0]
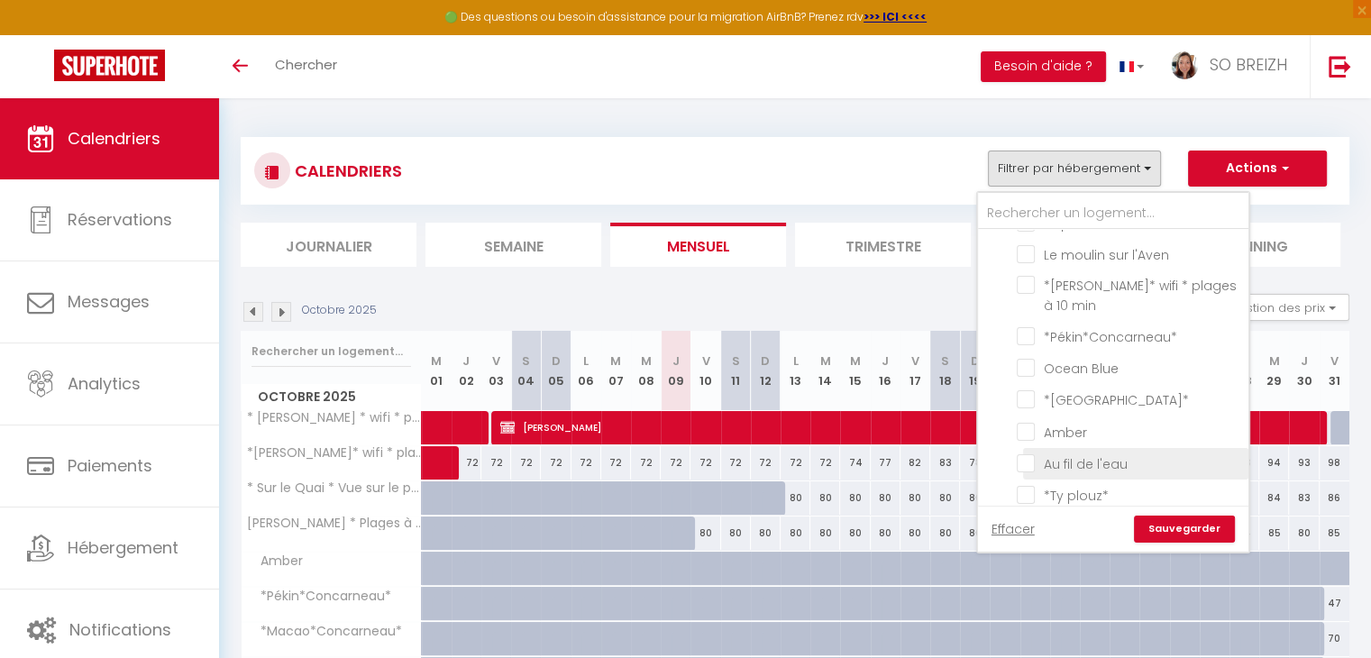
click at [1028, 454] on input "Au fil de l'eau" at bounding box center [1129, 463] width 225 height 18
checkbox input "true"
click at [1187, 536] on link "Sauvegarder" at bounding box center [1184, 529] width 101 height 27
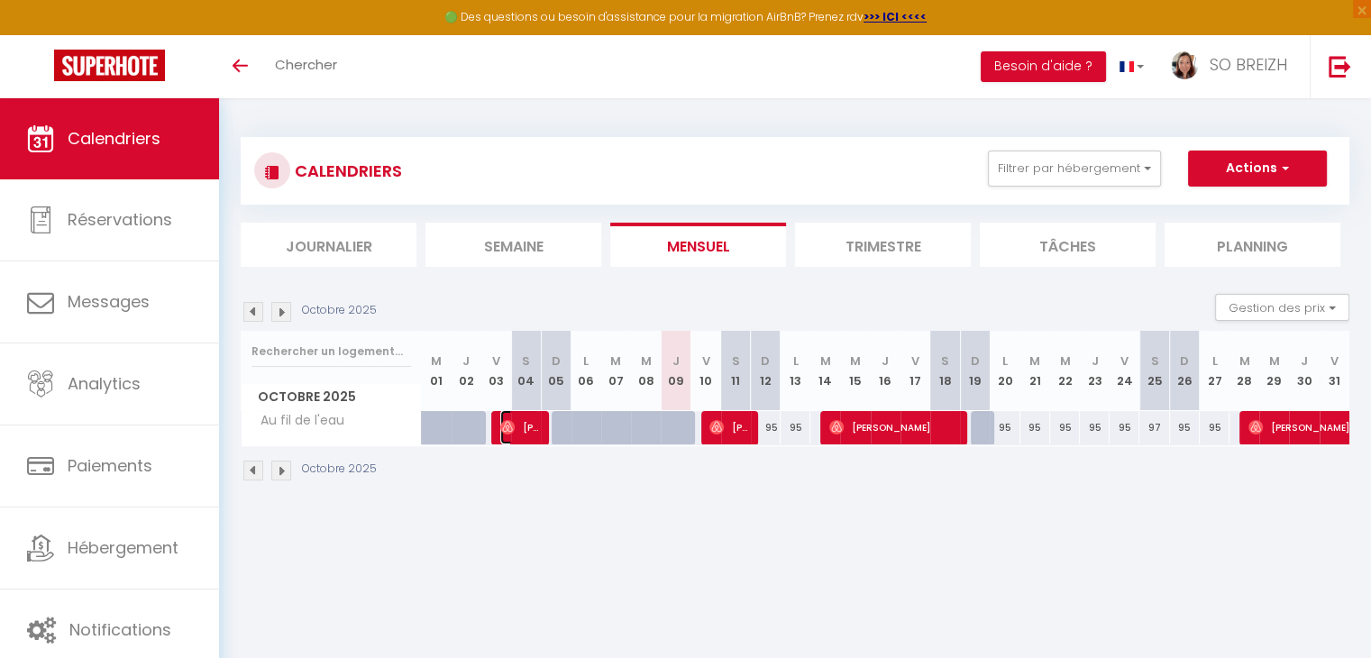
click at [521, 429] on span "[PERSON_NAME]" at bounding box center [520, 427] width 40 height 34
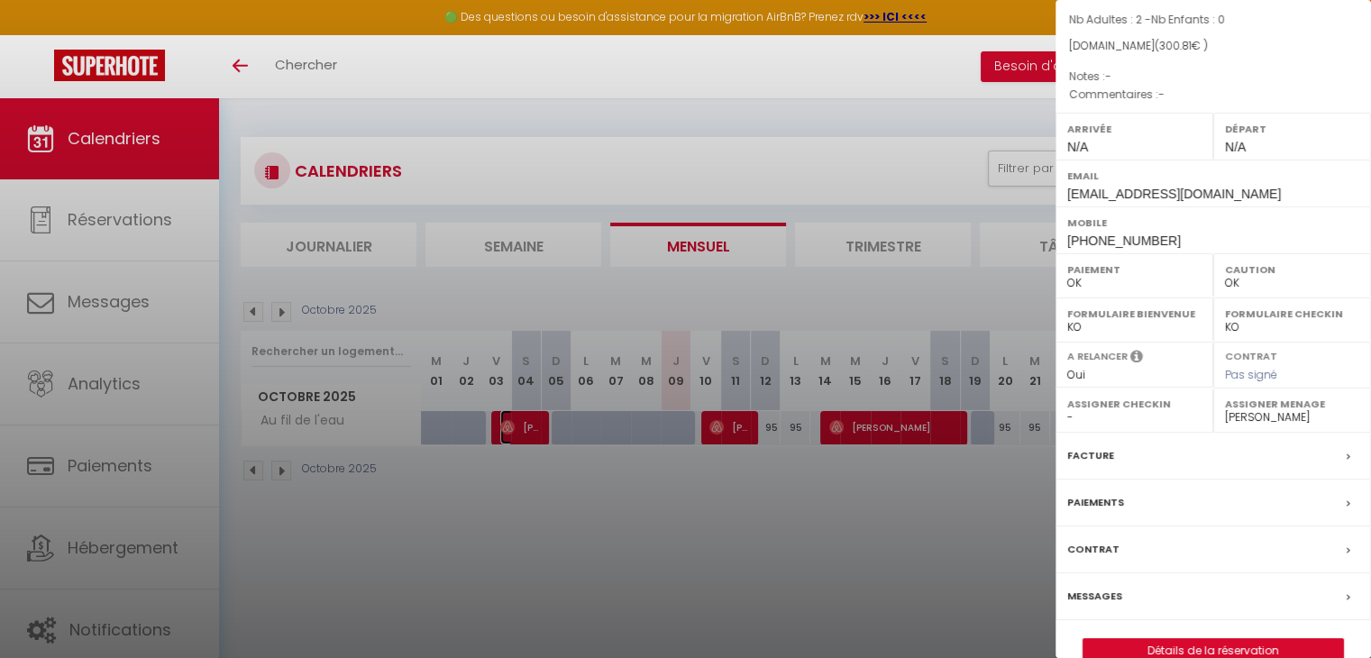
scroll to position [179, 0]
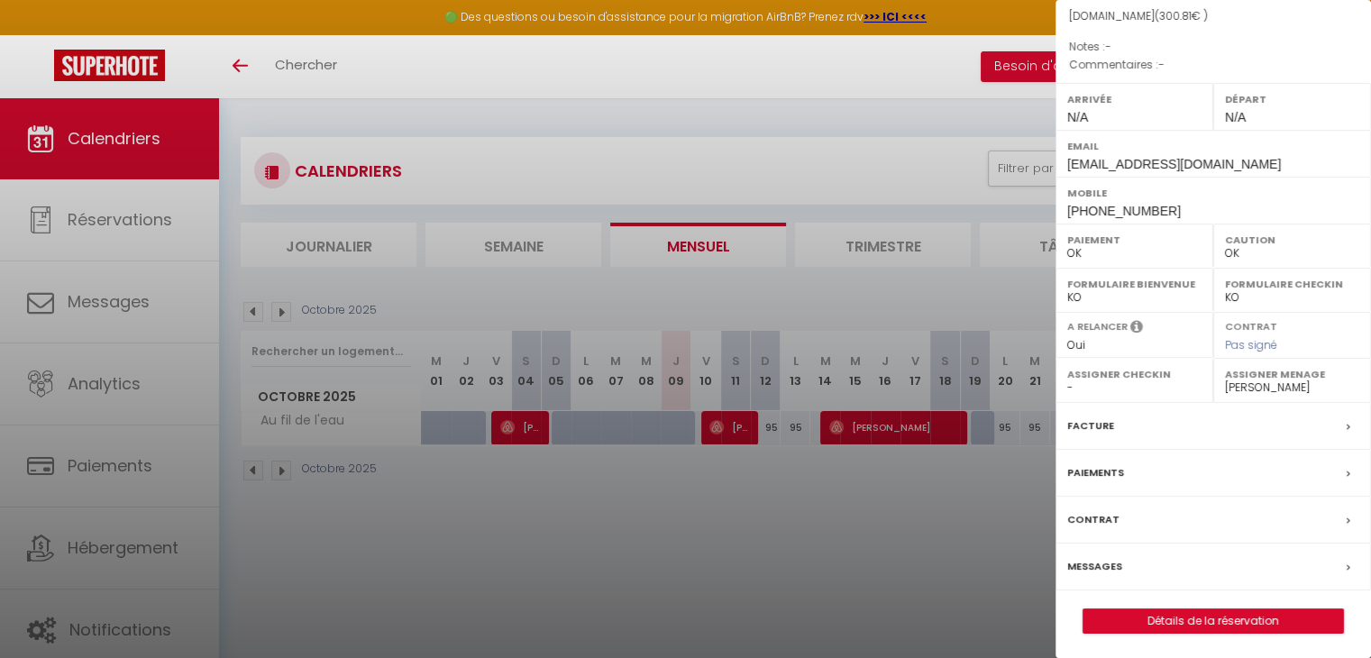
click at [1113, 564] on label "Messages" at bounding box center [1095, 566] width 55 height 19
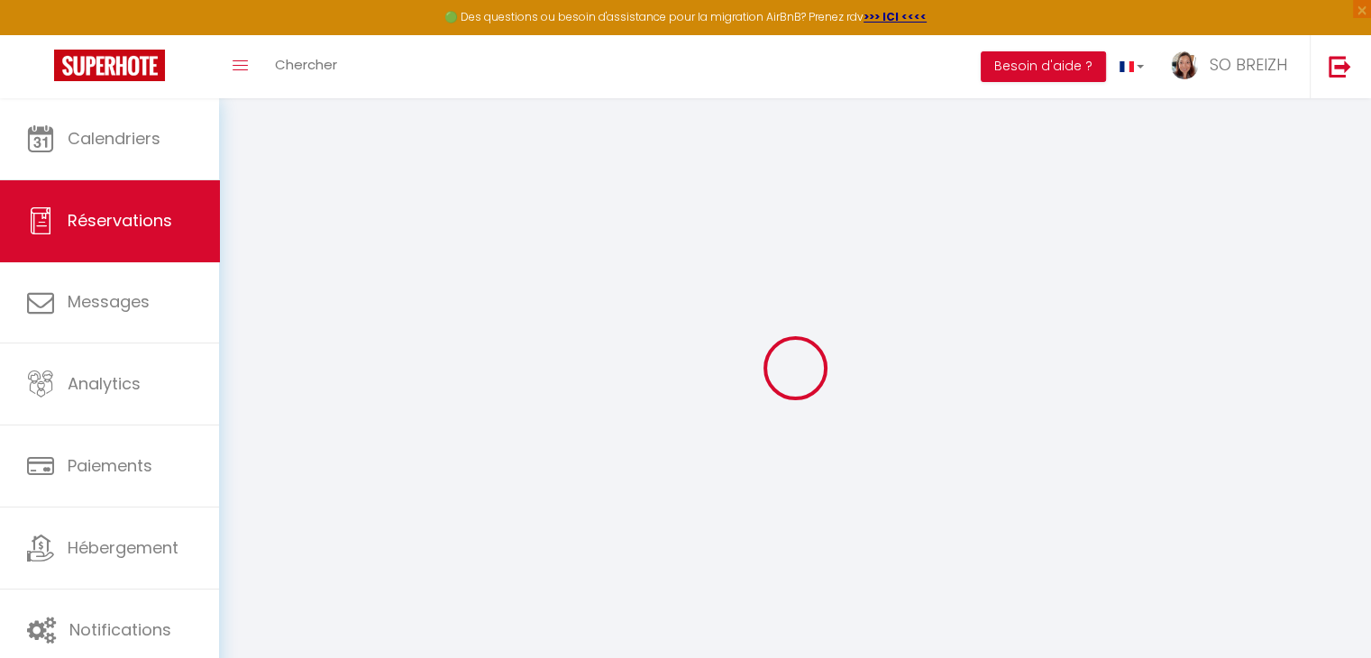
select select
checkbox input "false"
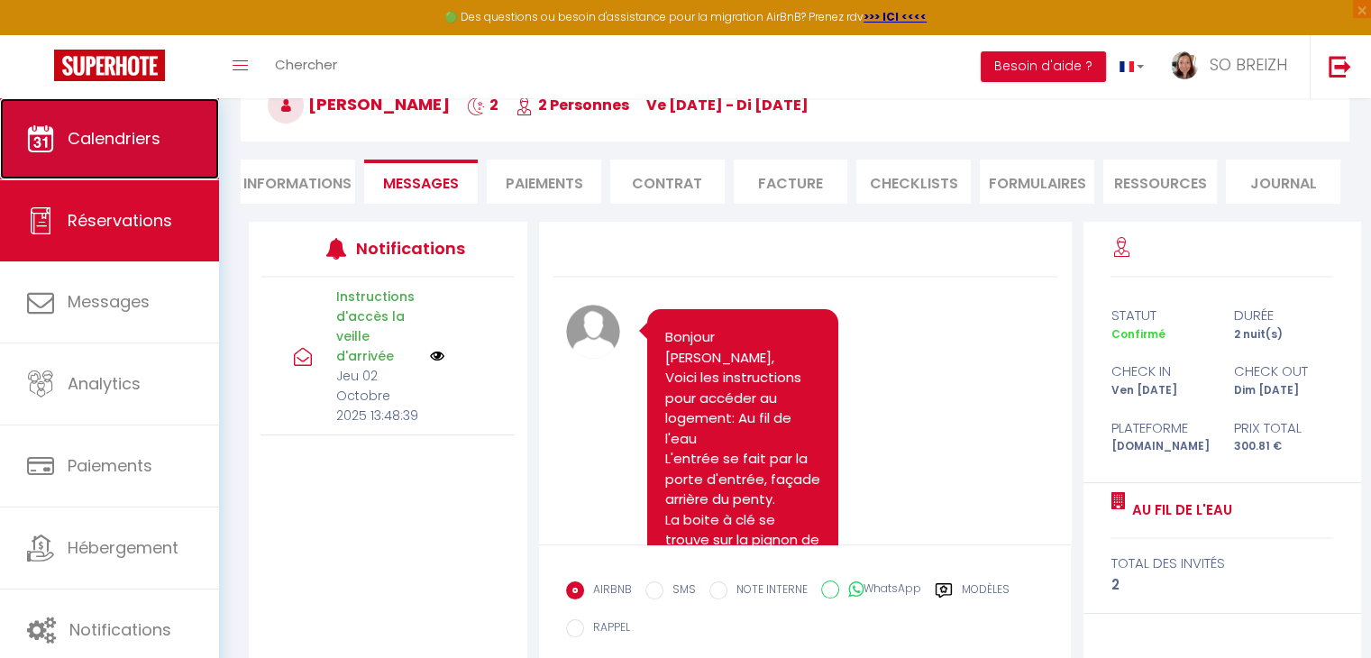
click at [141, 134] on span "Calendriers" at bounding box center [114, 138] width 93 height 23
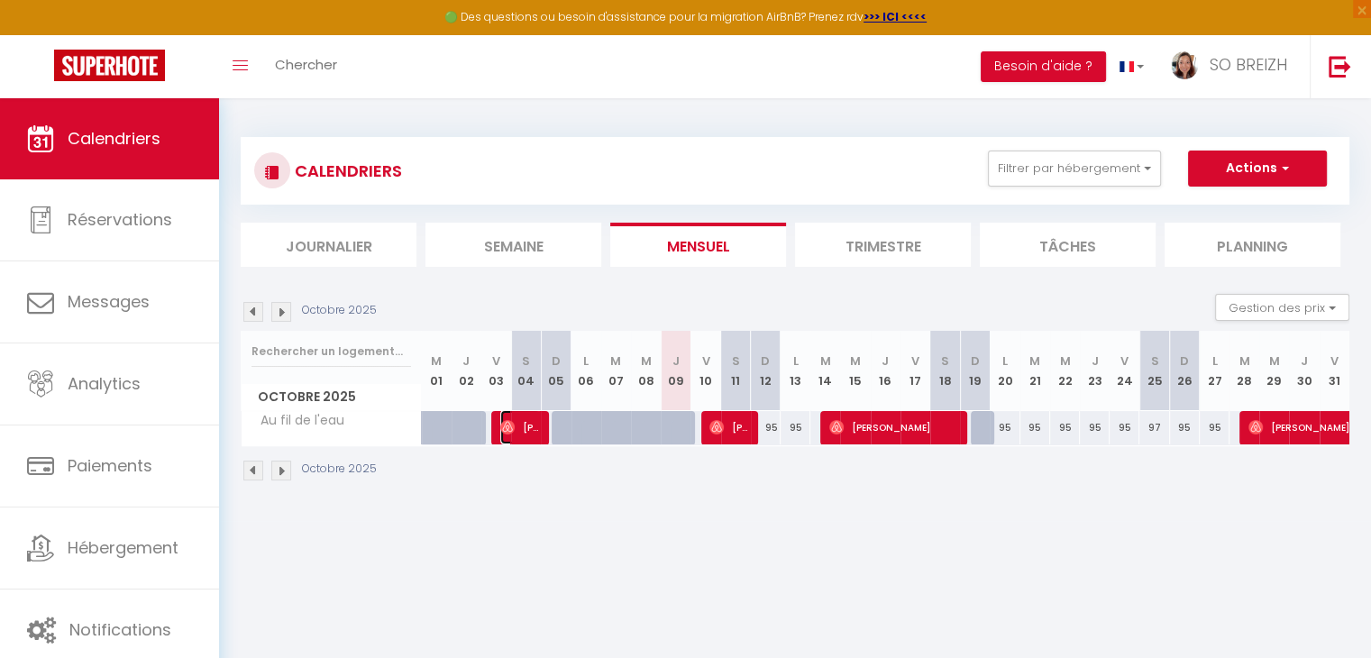
click at [514, 429] on img at bounding box center [507, 427] width 14 height 14
select select "OK"
select select "0"
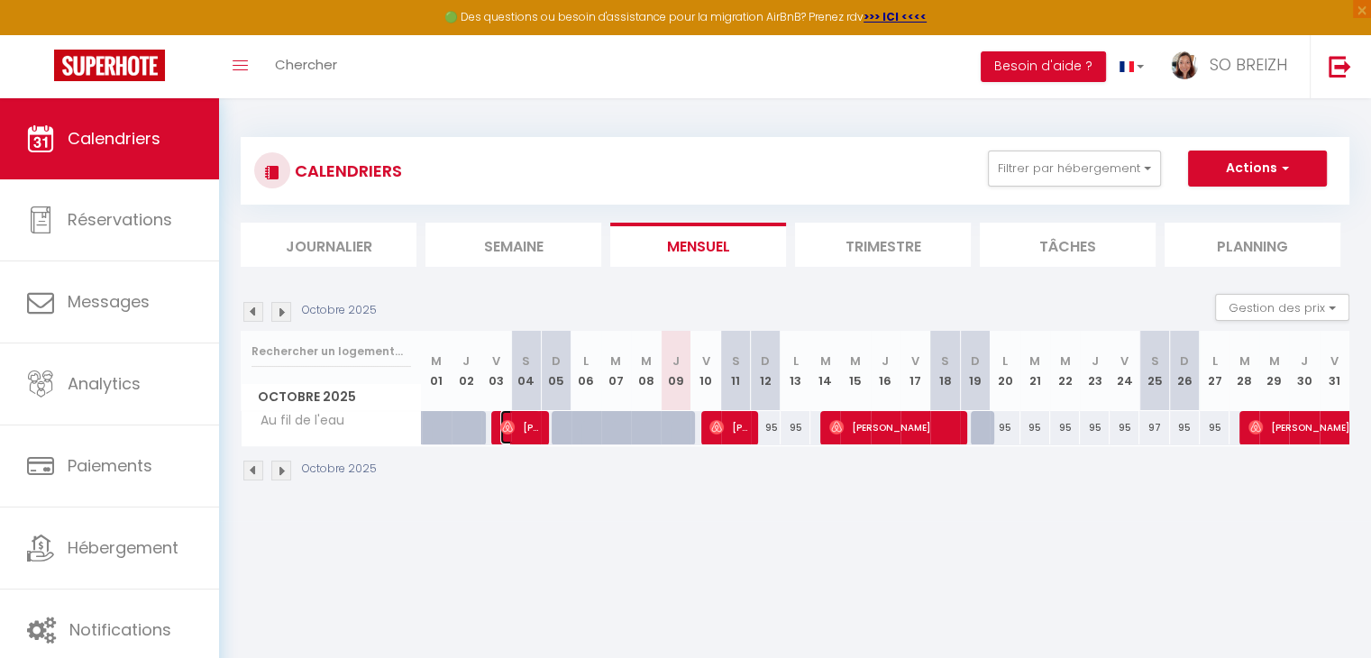
select select "1"
select select
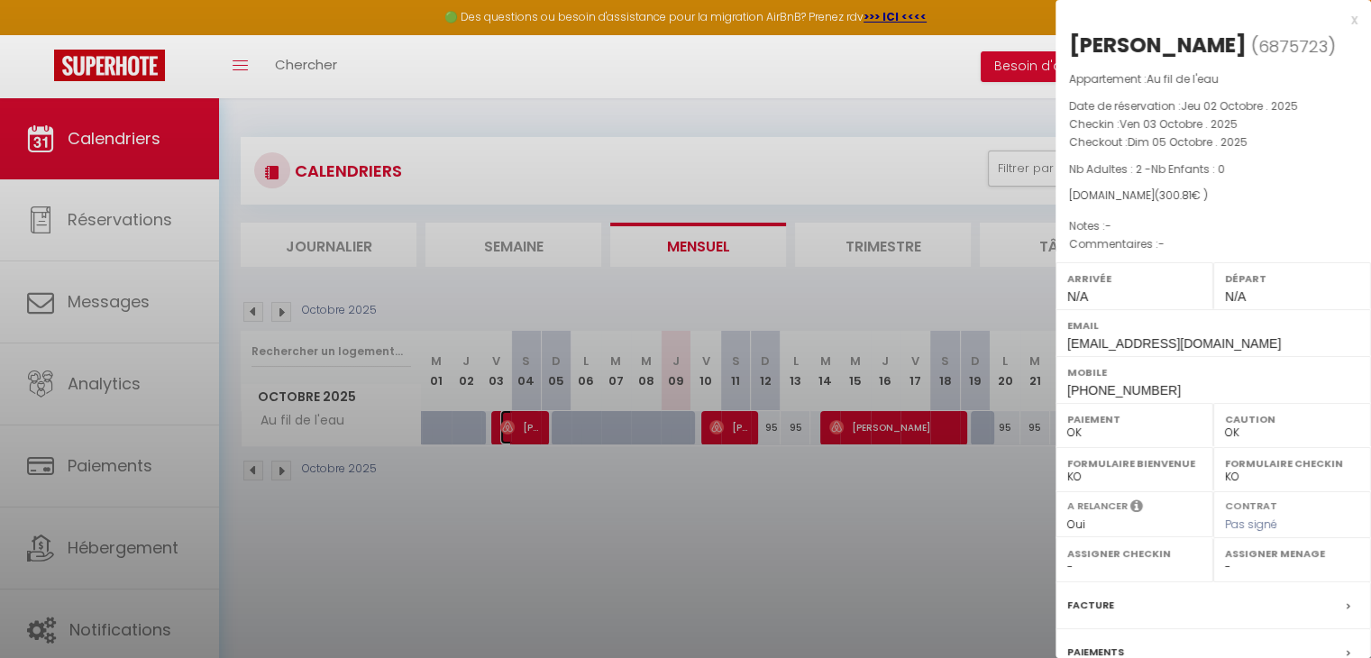
select select "44409"
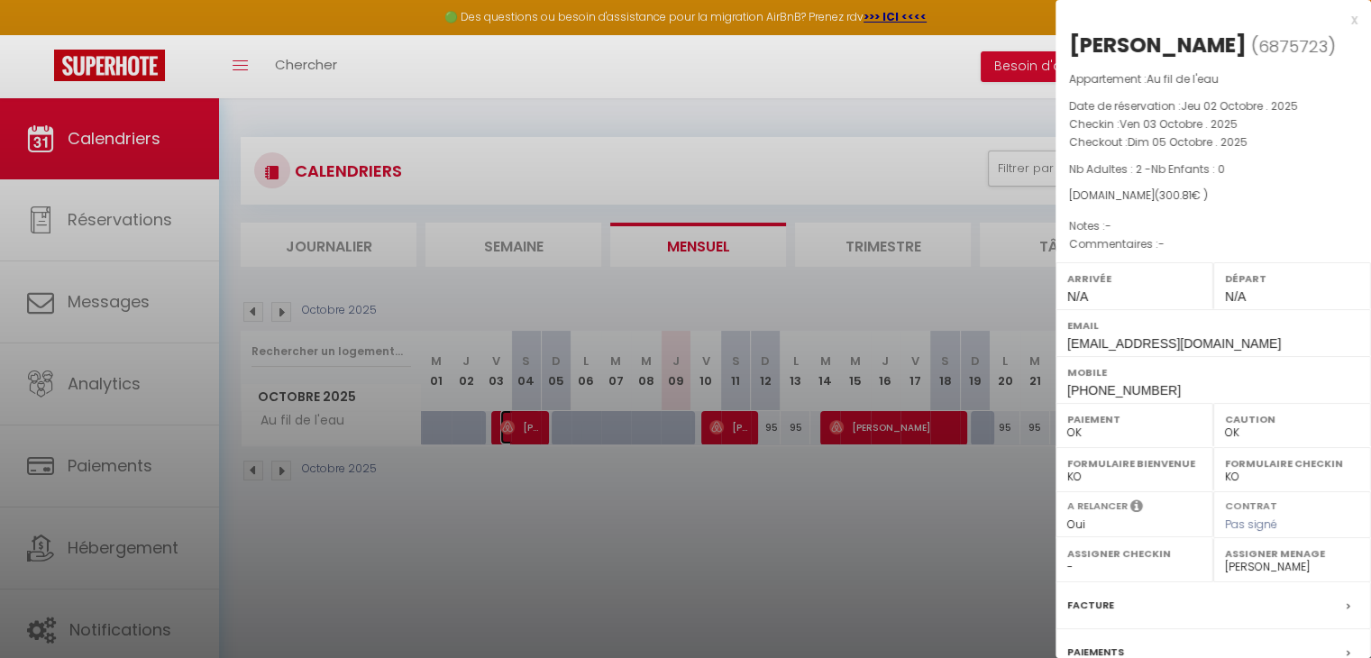
scroll to position [179, 0]
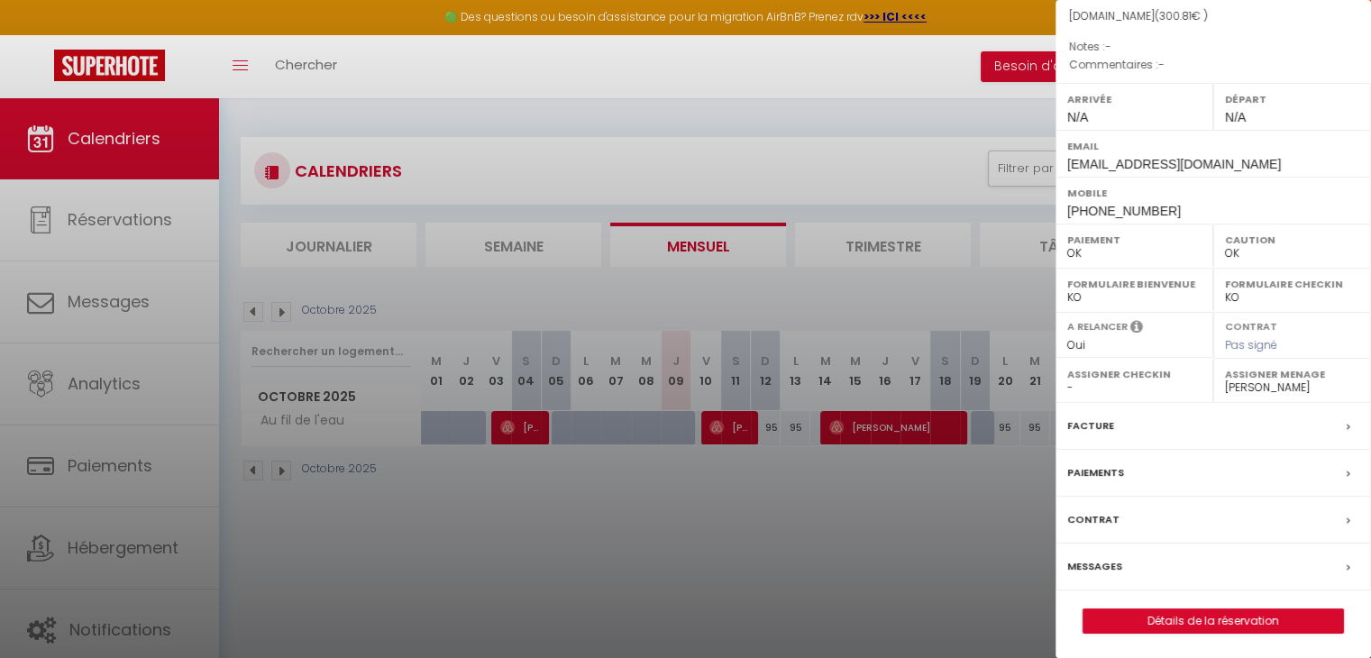
click at [1096, 565] on label "Messages" at bounding box center [1095, 566] width 55 height 19
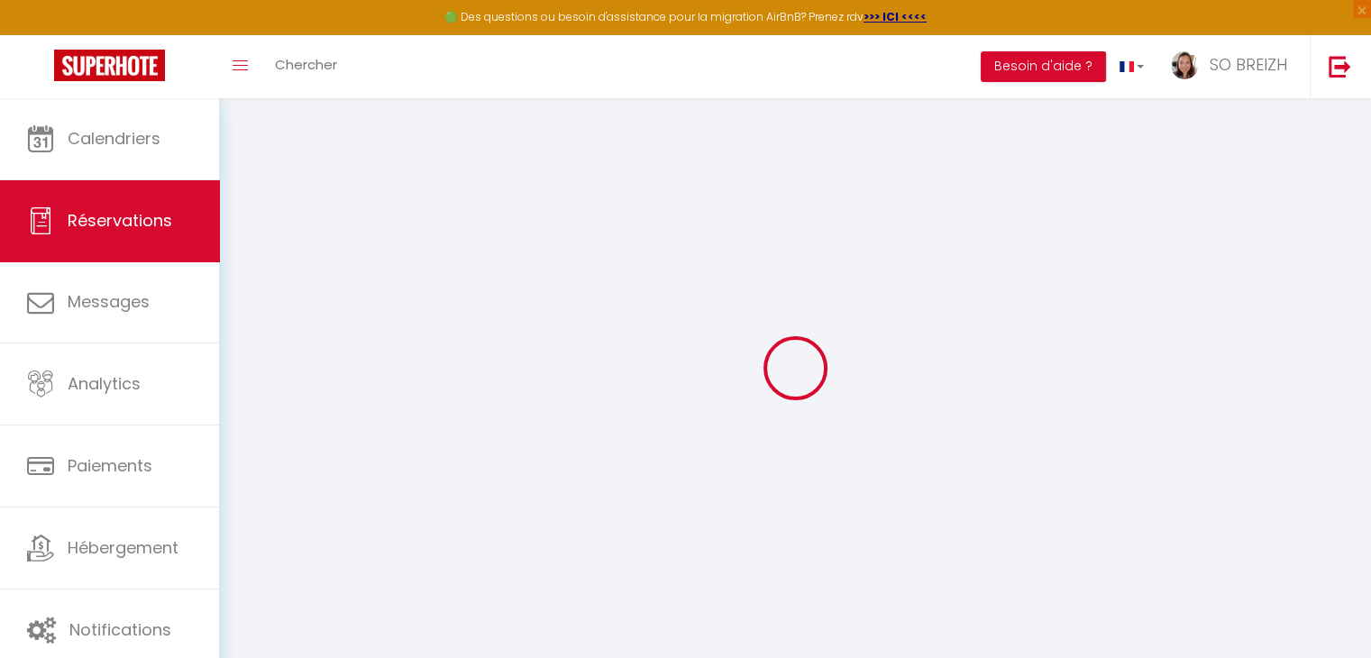
select select
checkbox input "false"
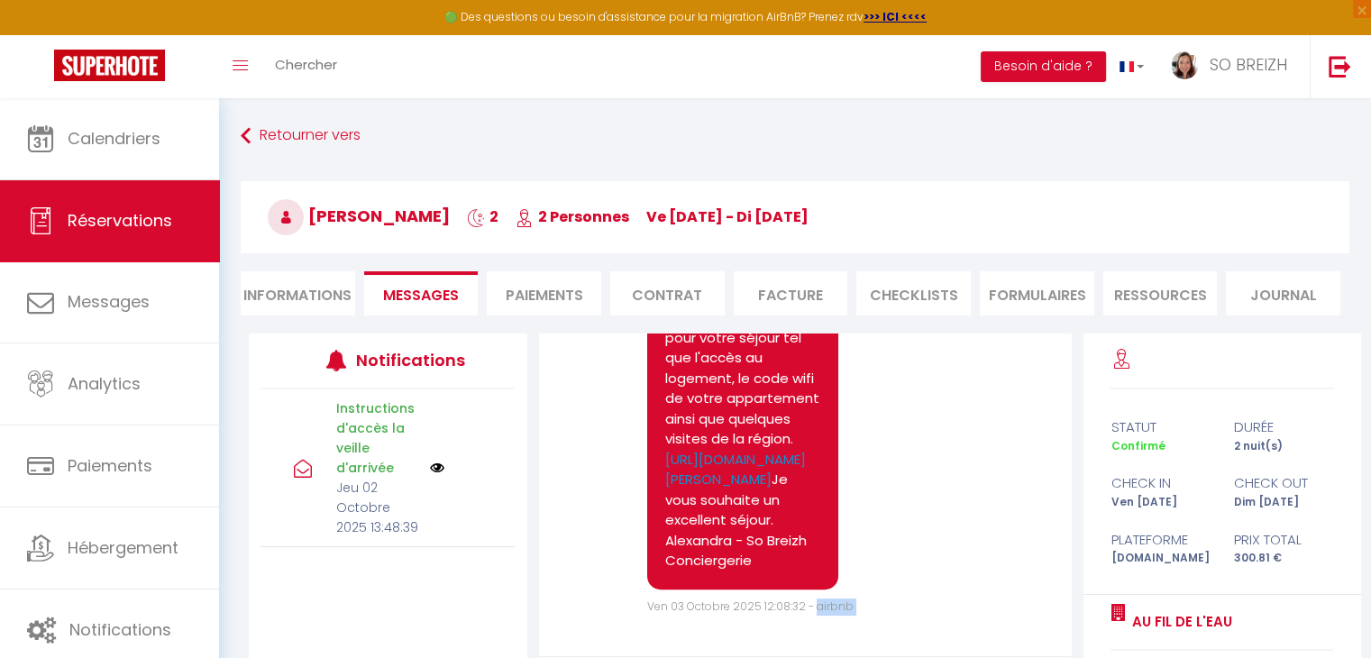
scroll to position [47, 0]
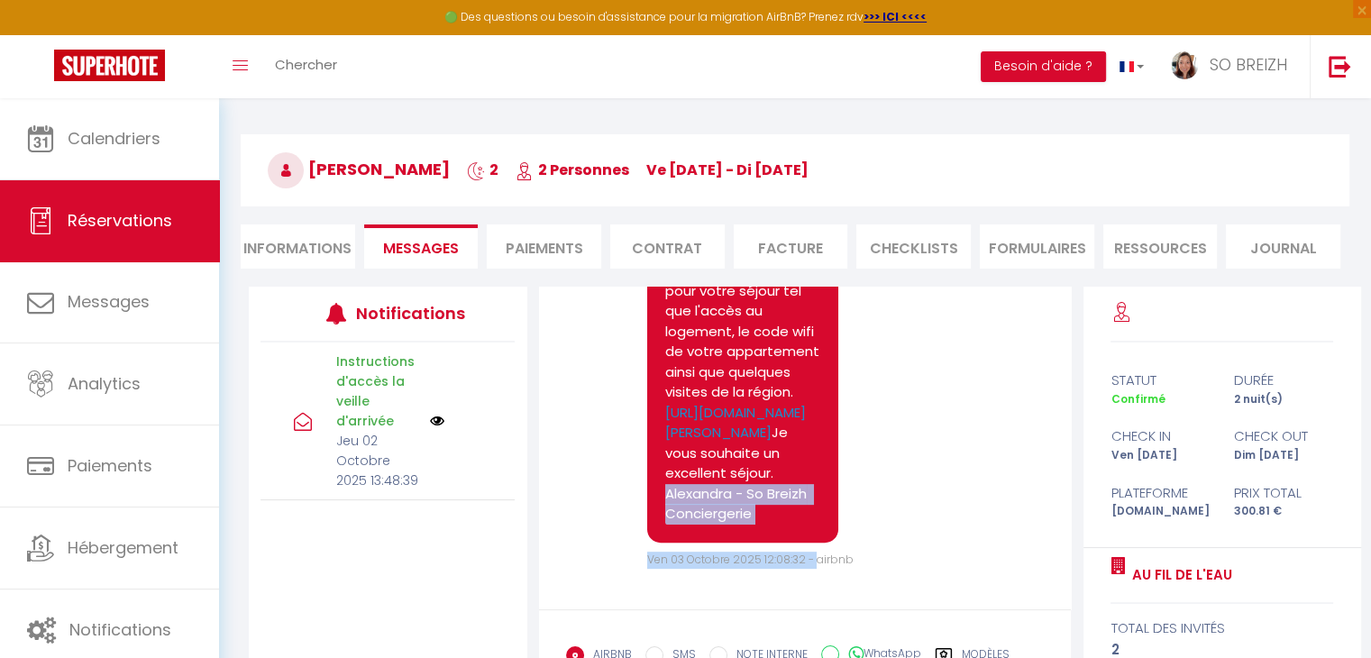
drag, startPoint x: 666, startPoint y: 420, endPoint x: 805, endPoint y: 479, distance: 150.7
click at [805, 479] on pre "Bonjour [PERSON_NAME], Vous trouverez ci-joint votre livret d'accueil contenant…" at bounding box center [742, 342] width 155 height 365
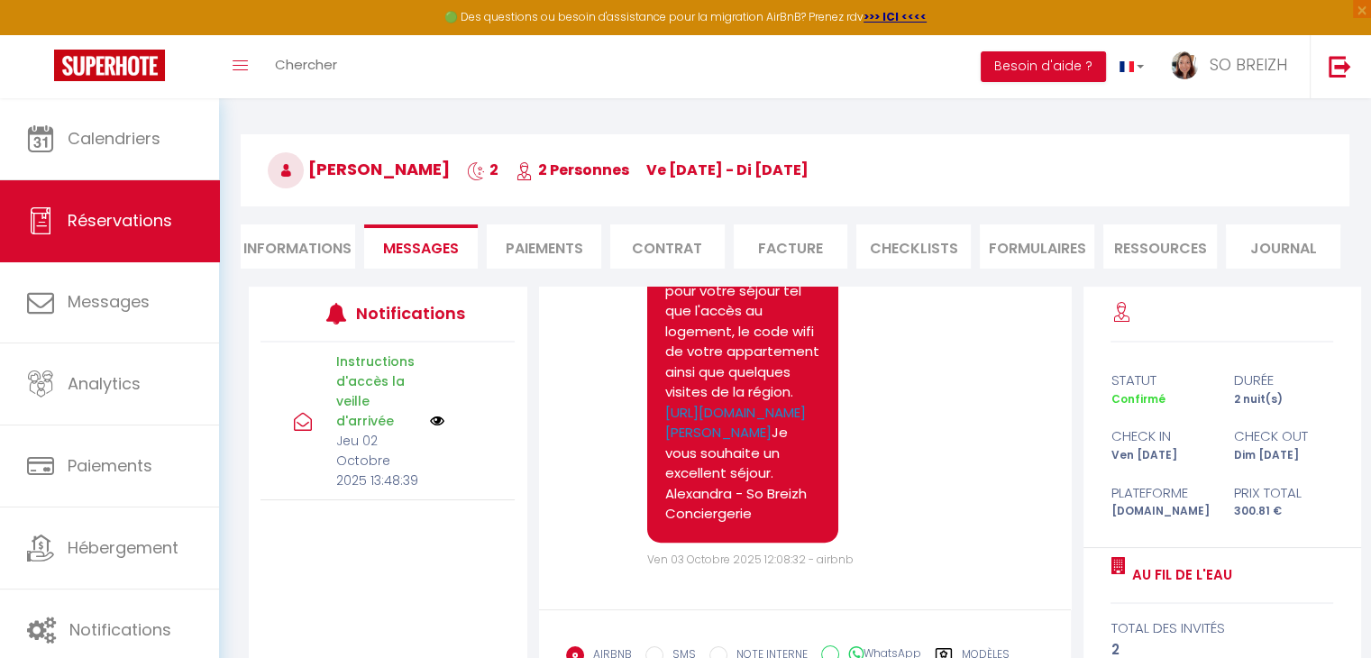
click at [937, 477] on div "Note Sms Bonjour [PERSON_NAME], Vous trouverez ci-joint votre livret d'accueil …" at bounding box center [805, 353] width 479 height 432
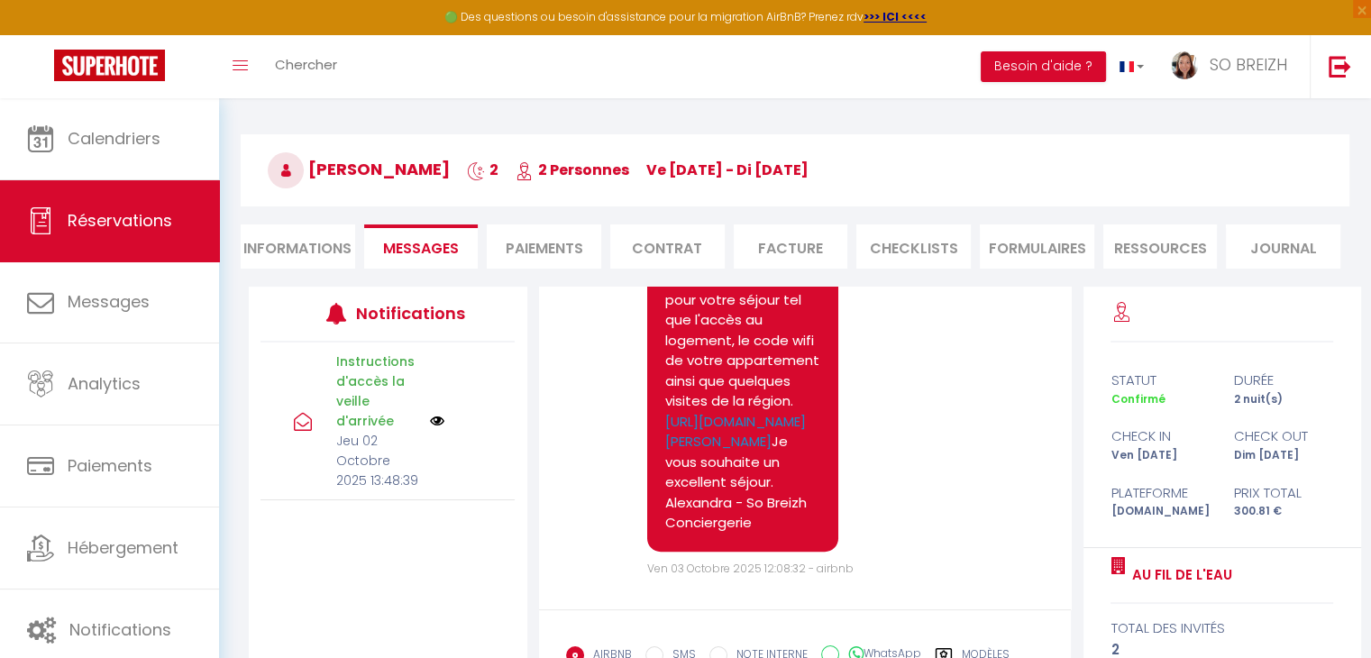
scroll to position [779, 0]
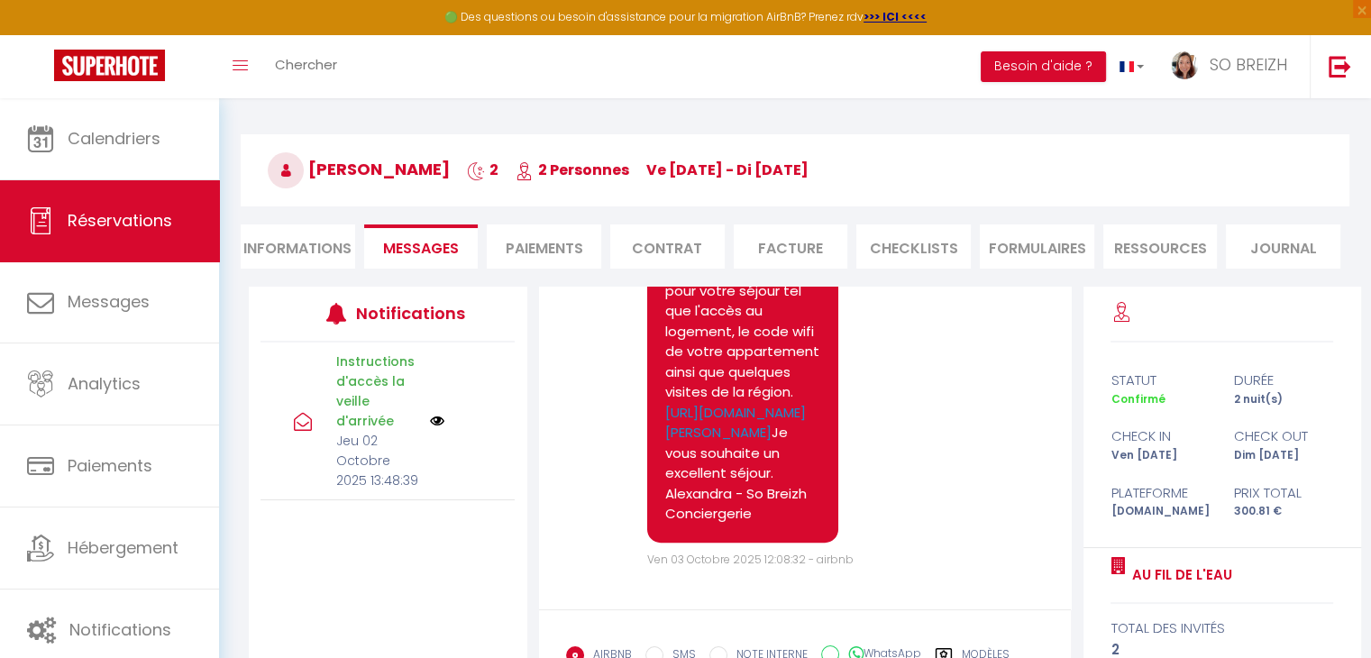
drag, startPoint x: 665, startPoint y: 373, endPoint x: 825, endPoint y: 506, distance: 207.5
click at [825, 506] on div "Bonjour [PERSON_NAME], Vous trouverez ci-joint votre livret d'accueil contenant…" at bounding box center [742, 342] width 191 height 401
click at [930, 505] on div "Note Sms Bonjour [PERSON_NAME], Vous trouverez ci-joint votre livret d'accueil …" at bounding box center [805, 353] width 479 height 432
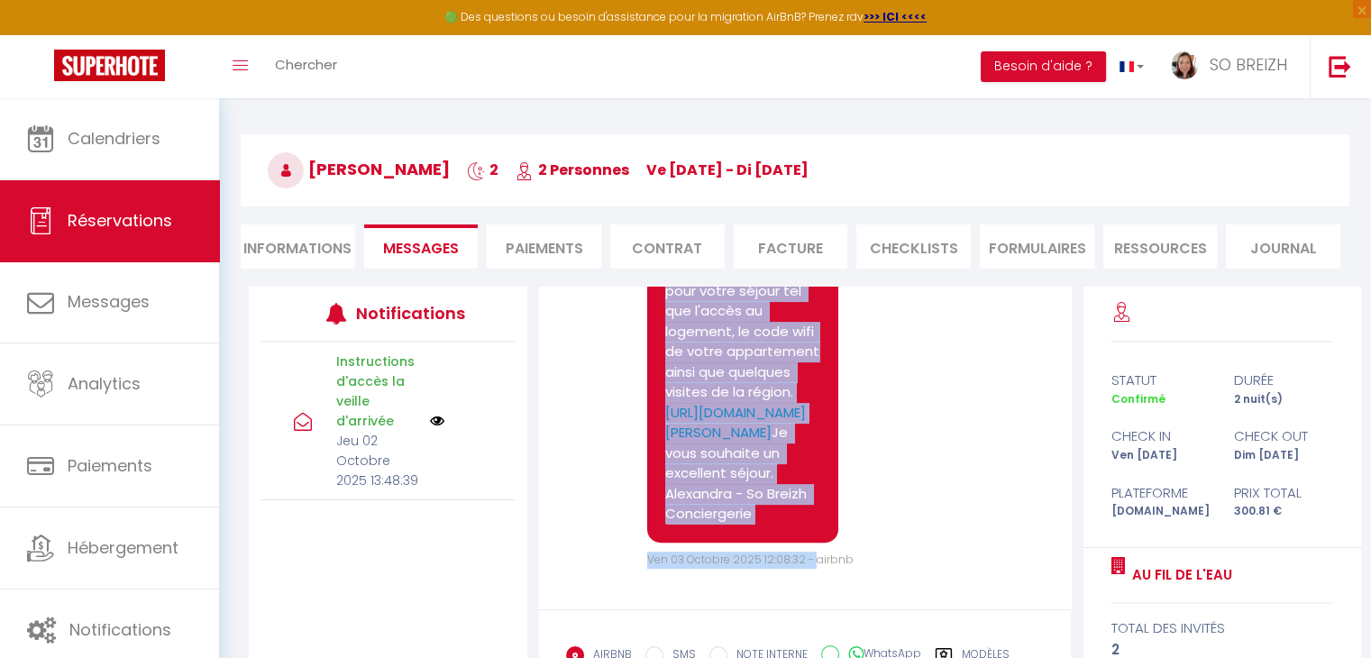
drag, startPoint x: 667, startPoint y: 375, endPoint x: 819, endPoint y: 522, distance: 211.1
click at [819, 522] on div "Bonjour [PERSON_NAME], Vous trouverez ci-joint votre livret d'accueil contenant…" at bounding box center [742, 342] width 191 height 401
copy pre "Bonjour [PERSON_NAME], Vous trouverez ci-joint votre livret d'accueil contenant…"
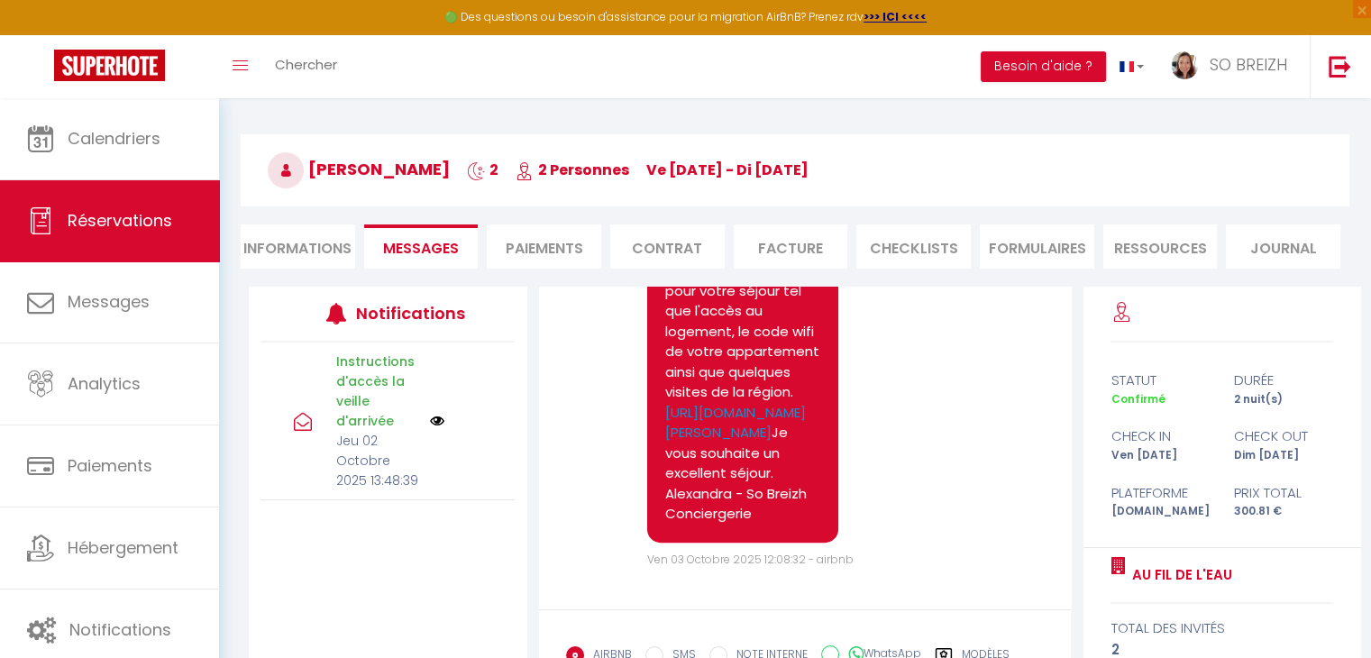
click at [509, 450] on div "Instructions d'accès la veille d'arrivée [DEMOGRAPHIC_DATA] 02 Octobre 2025 13:…" at bounding box center [388, 422] width 254 height 158
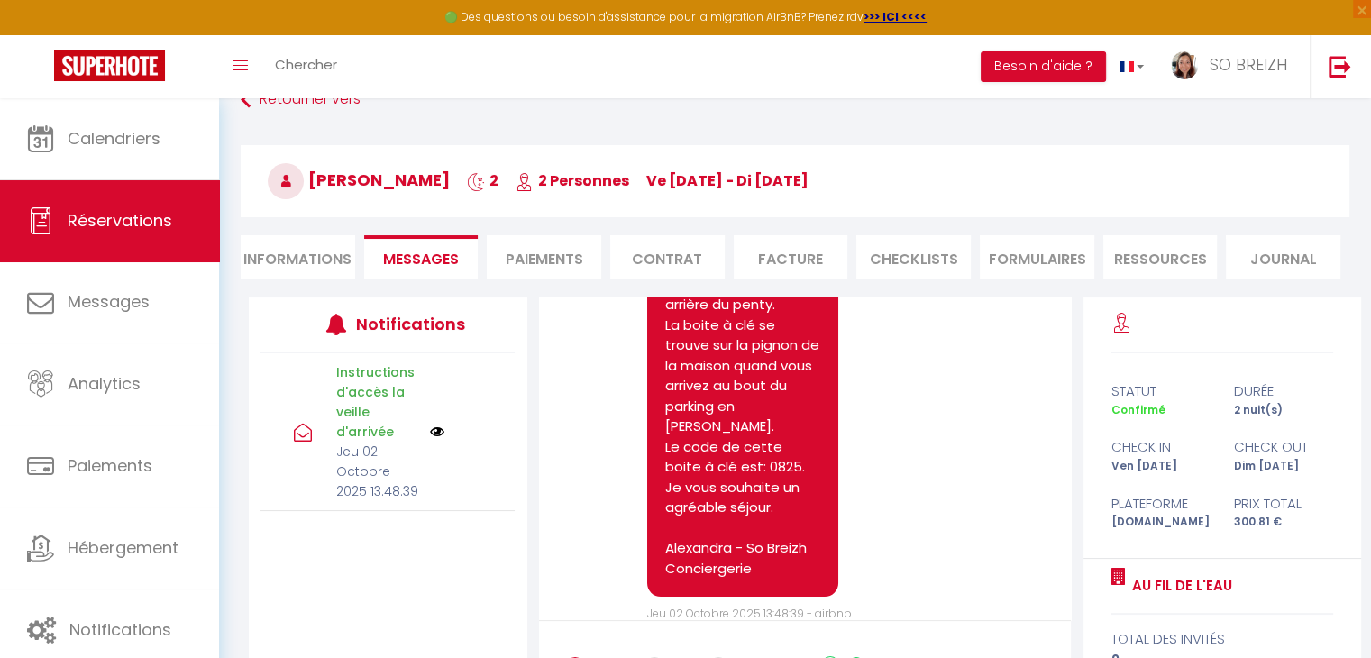
scroll to position [0, 0]
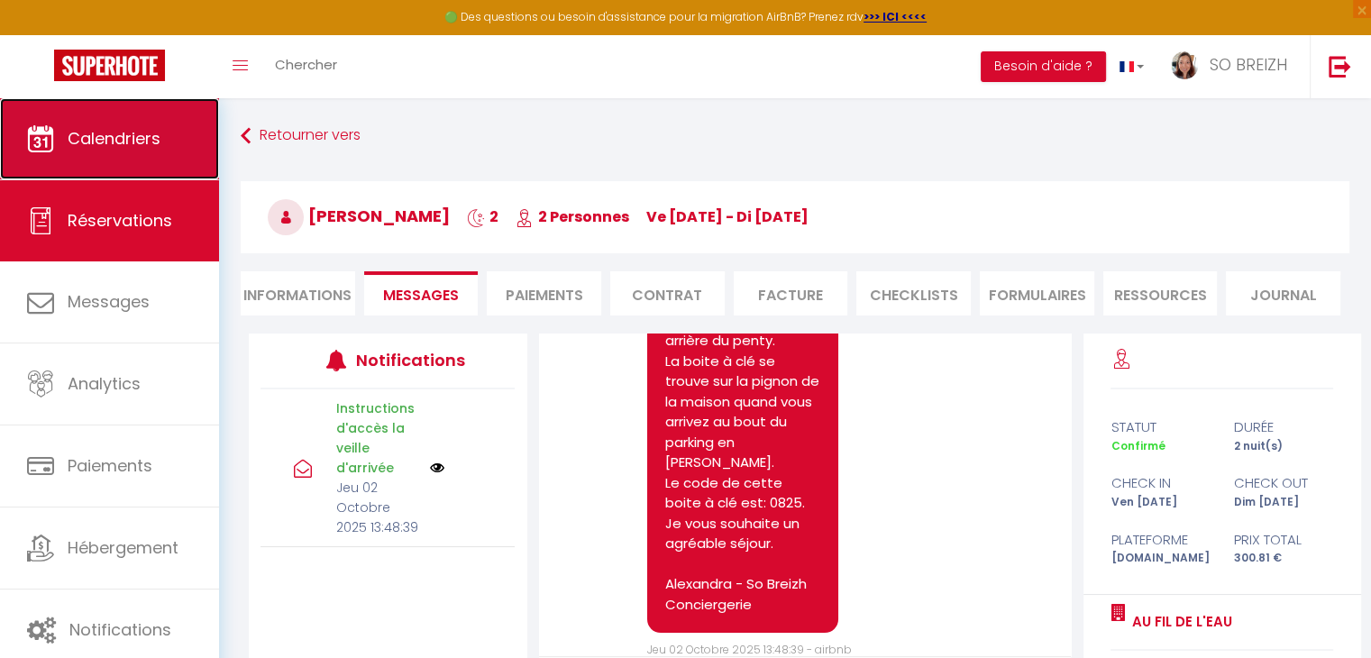
click at [133, 152] on link "Calendriers" at bounding box center [109, 138] width 219 height 81
